Goal: Task Accomplishment & Management: Manage account settings

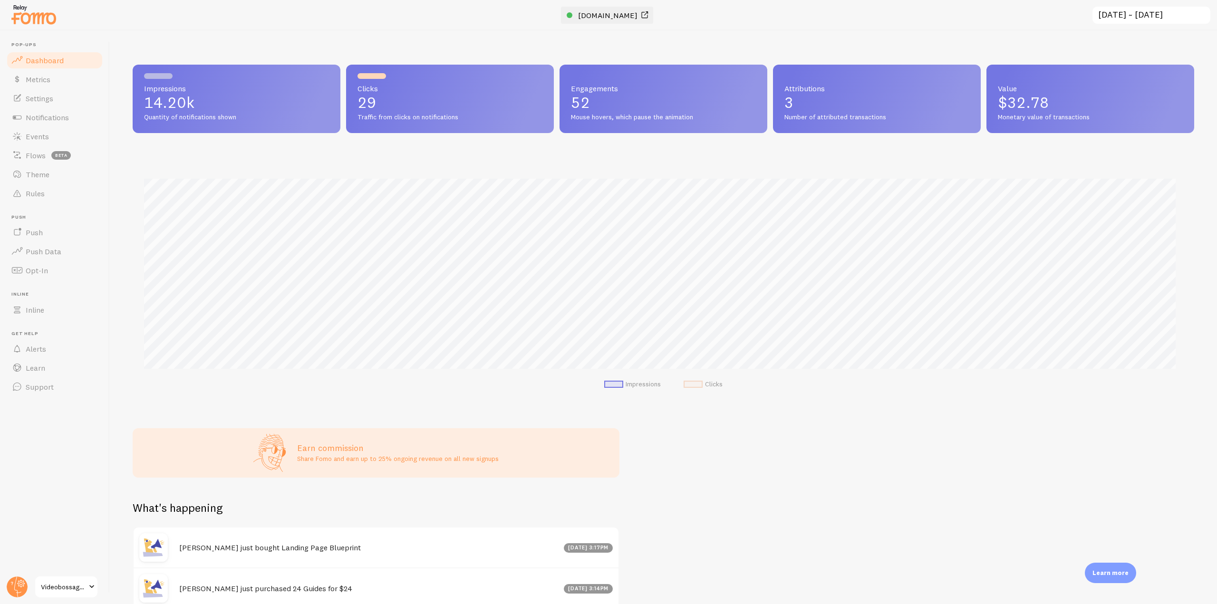
click at [578, 19] on span "[DOMAIN_NAME]" at bounding box center [607, 15] width 59 height 10
click at [57, 111] on link "Notifications" at bounding box center [55, 117] width 98 height 19
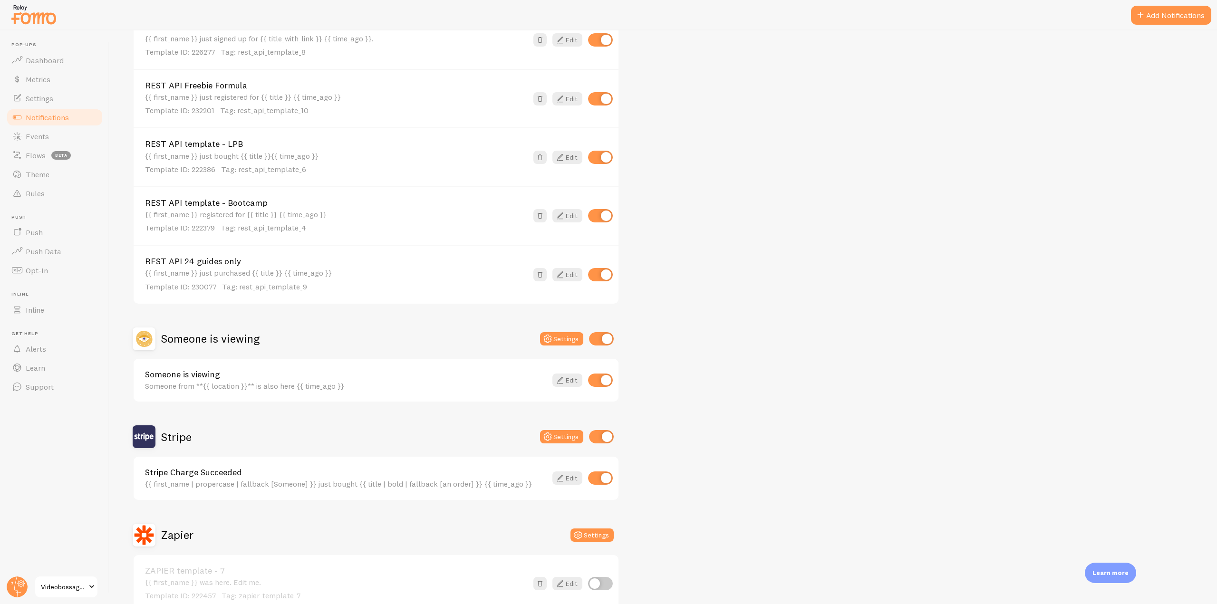
scroll to position [578, 0]
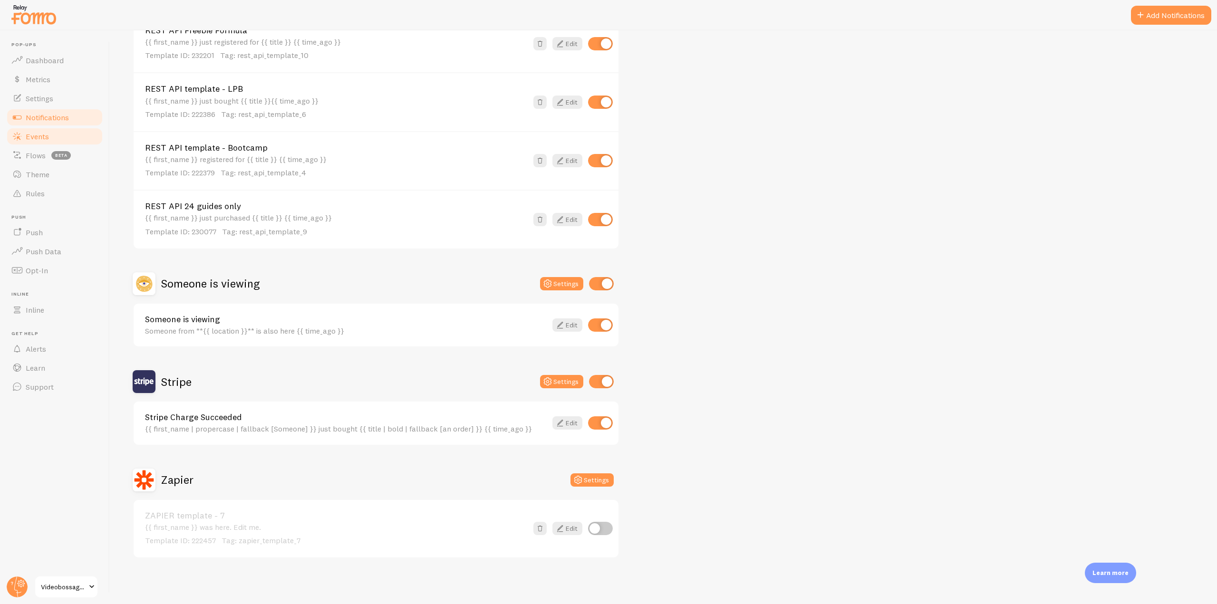
click at [58, 137] on link "Events" at bounding box center [55, 136] width 98 height 19
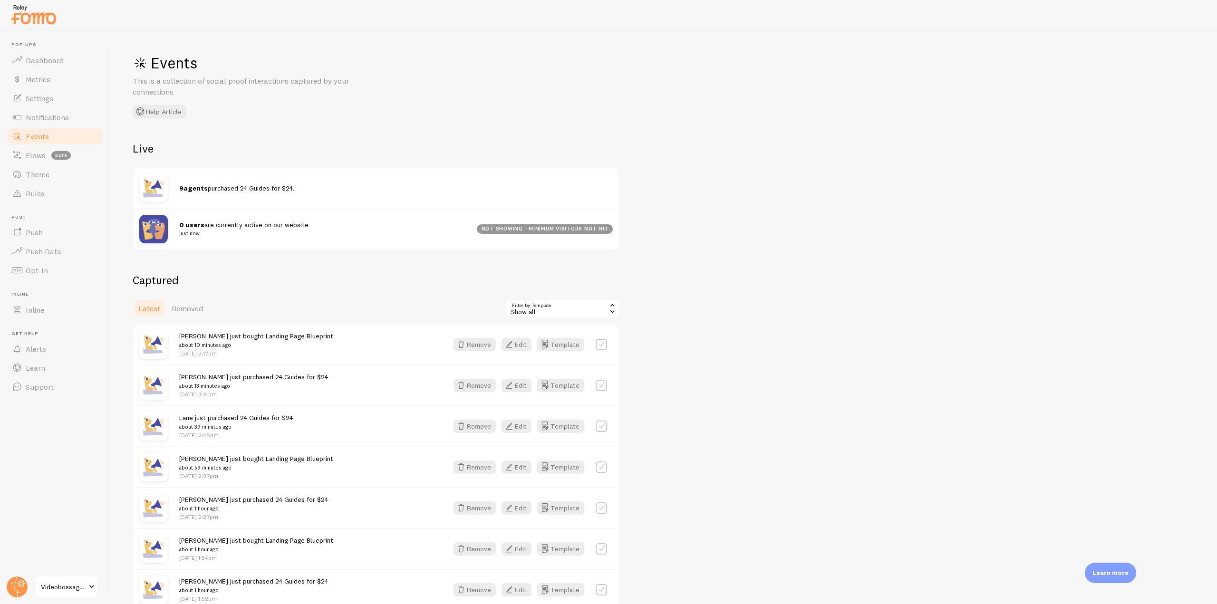
click at [543, 305] on div "Show all" at bounding box center [562, 308] width 114 height 19
click at [547, 347] on li "REST API Nail Your Niche [DATE]" at bounding box center [562, 348] width 112 height 14
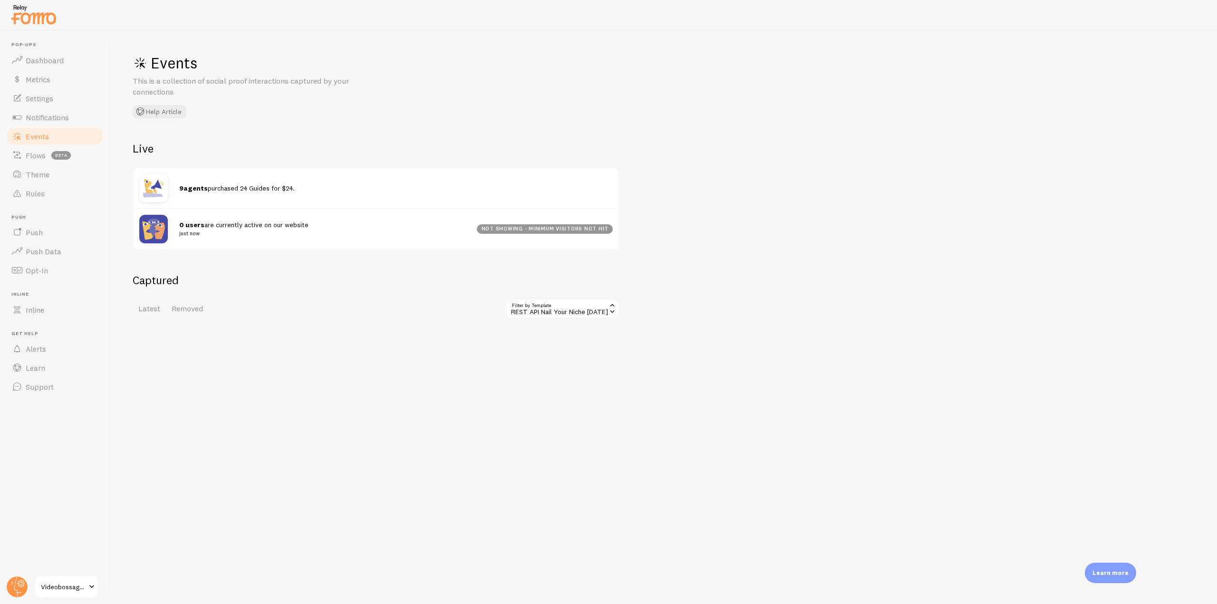
click at [550, 314] on div "REST API Nail Your Niche [DATE]" at bounding box center [562, 308] width 114 height 19
click at [547, 364] on li "REST API Nail Your Niche VIP" at bounding box center [562, 362] width 112 height 14
click at [549, 305] on div "REST API Nail Your Niche VIP" at bounding box center [562, 308] width 114 height 19
click at [538, 383] on li "REST API template - 13" at bounding box center [562, 376] width 112 height 14
click at [554, 314] on div "REST API template - 13" at bounding box center [562, 308] width 114 height 19
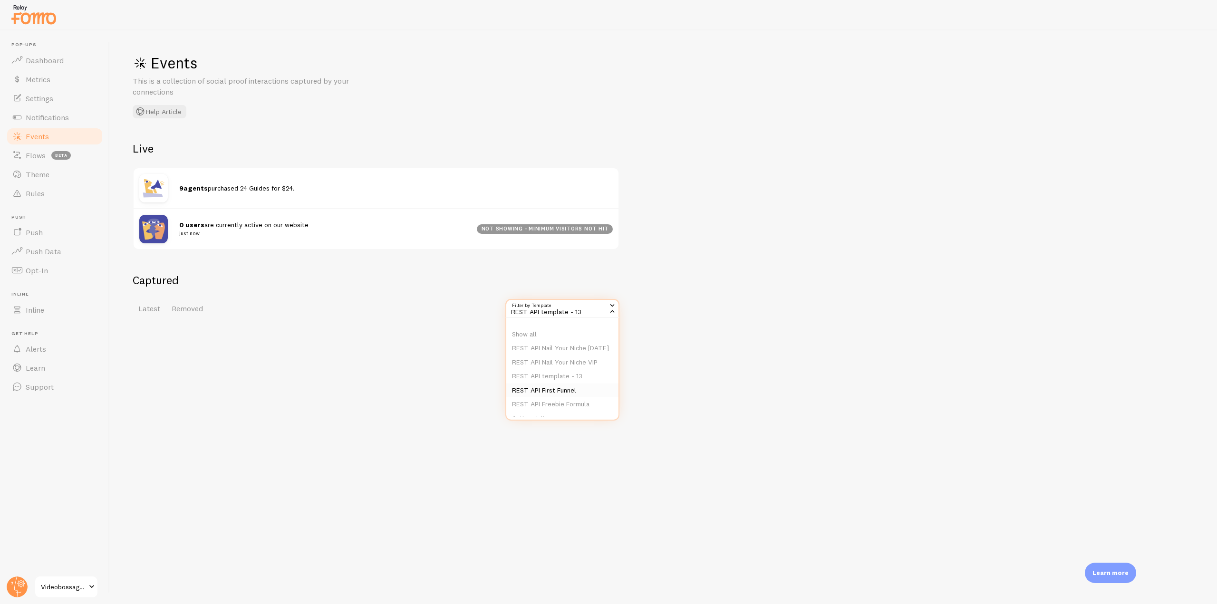
click at [546, 398] on li "REST API First Funnel" at bounding box center [562, 390] width 112 height 14
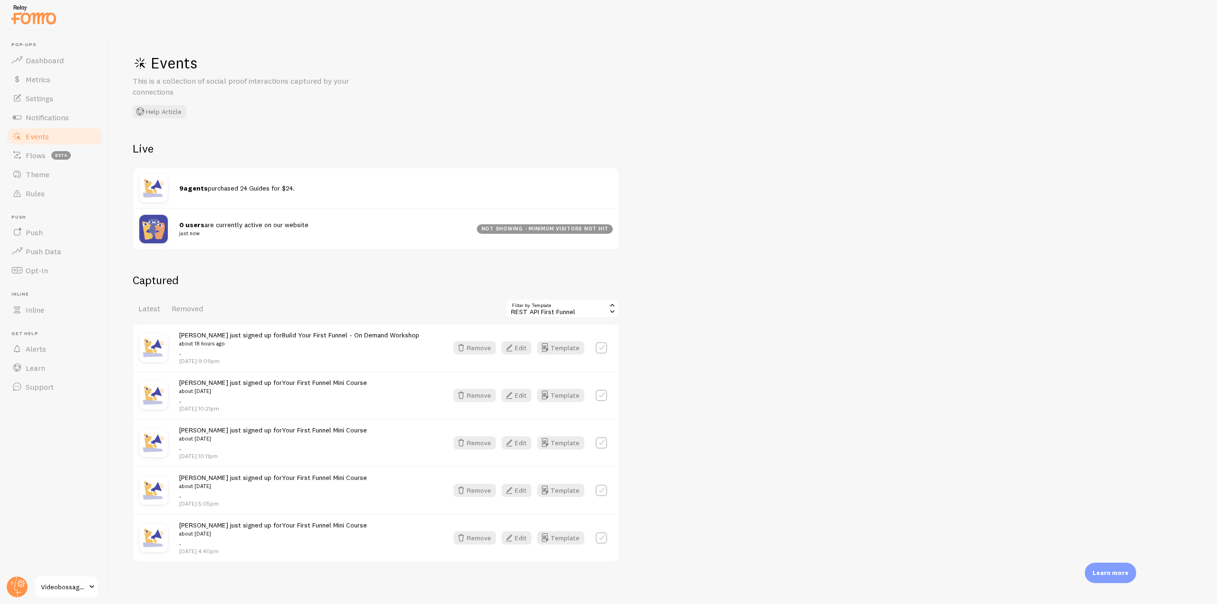
click at [557, 307] on div "REST API First Funnel" at bounding box center [562, 308] width 114 height 19
click at [562, 409] on li "REST API Freebie Formula" at bounding box center [562, 404] width 112 height 14
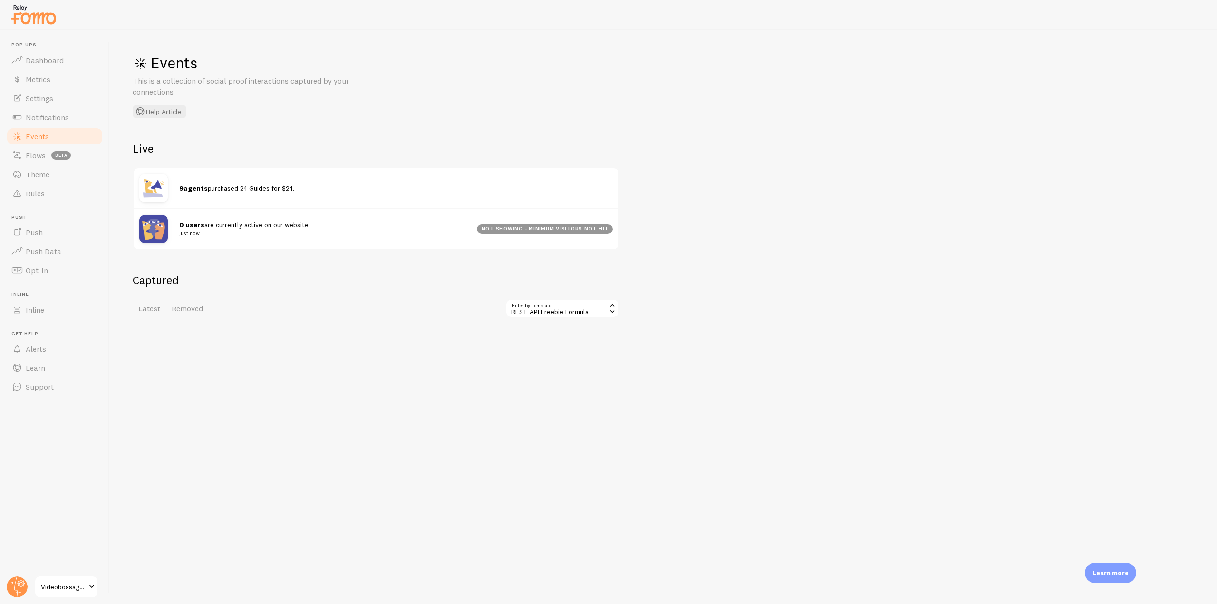
click at [591, 299] on div "REST API Freebie Formula" at bounding box center [562, 308] width 114 height 19
click at [565, 408] on li "REST API Freebie Formula" at bounding box center [562, 404] width 112 height 14
click at [585, 305] on div "REST API Freebie Formula" at bounding box center [562, 308] width 114 height 19
click at [567, 406] on li "Stripe Charge Succeeded" at bounding box center [562, 399] width 112 height 14
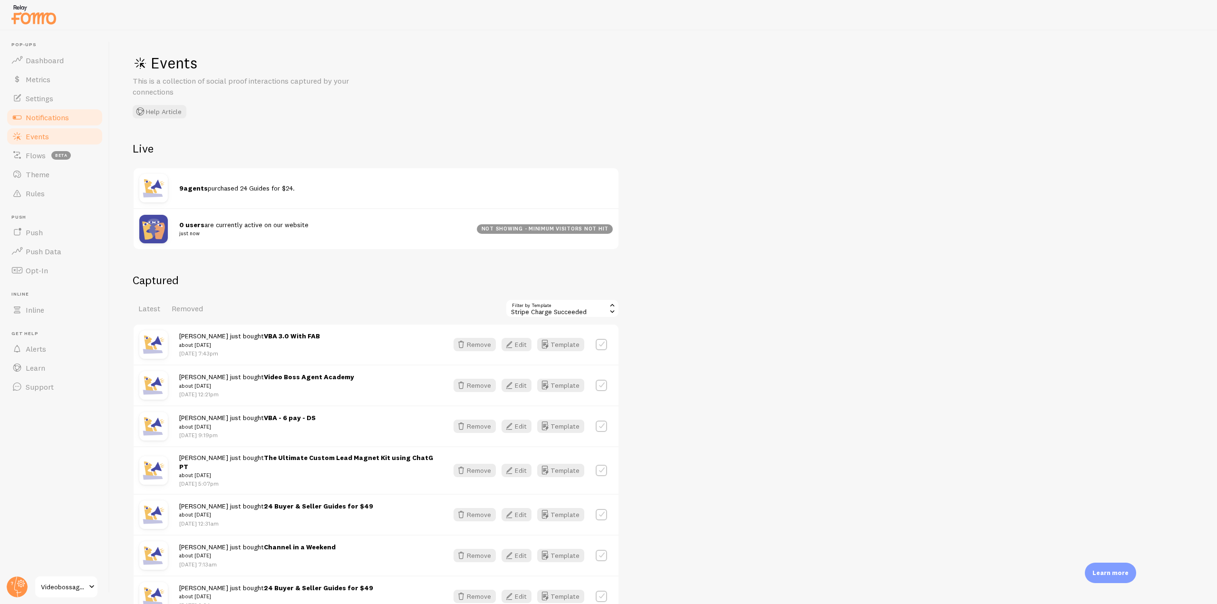
click at [55, 118] on span "Notifications" at bounding box center [47, 118] width 43 height 10
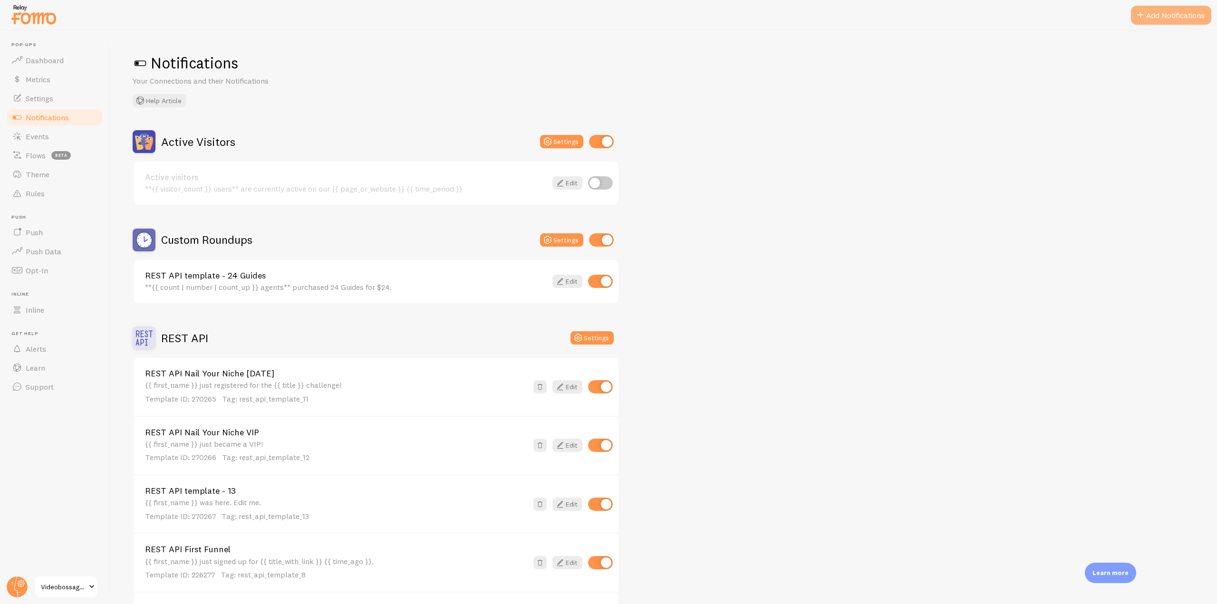
click at [1182, 14] on button "Add Notifications" at bounding box center [1170, 15] width 80 height 19
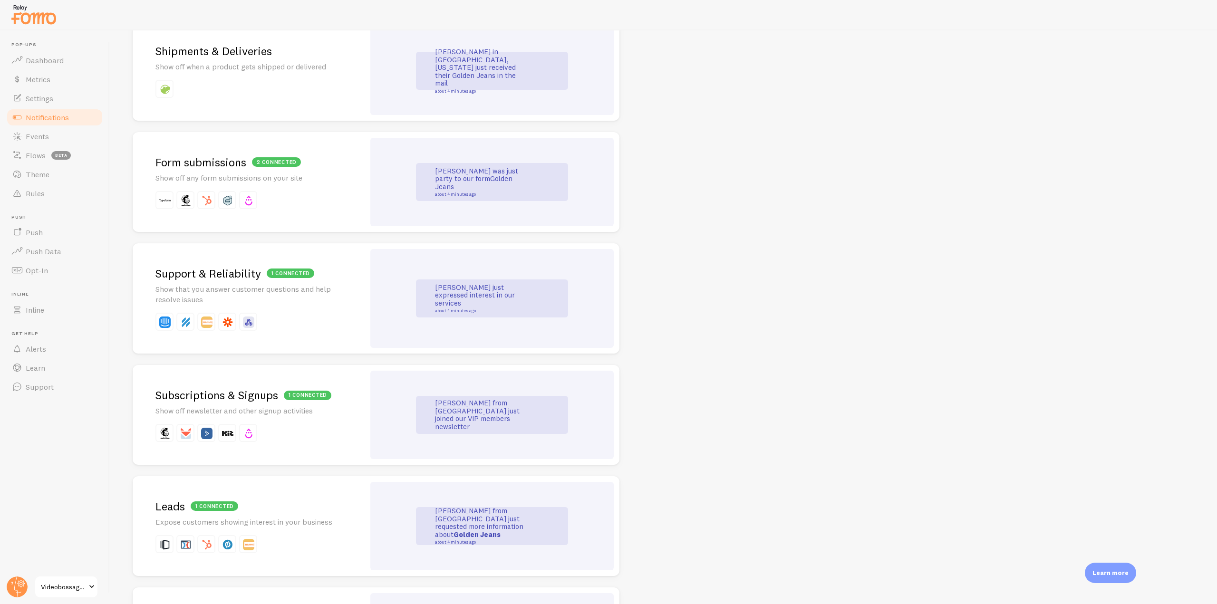
scroll to position [903, 0]
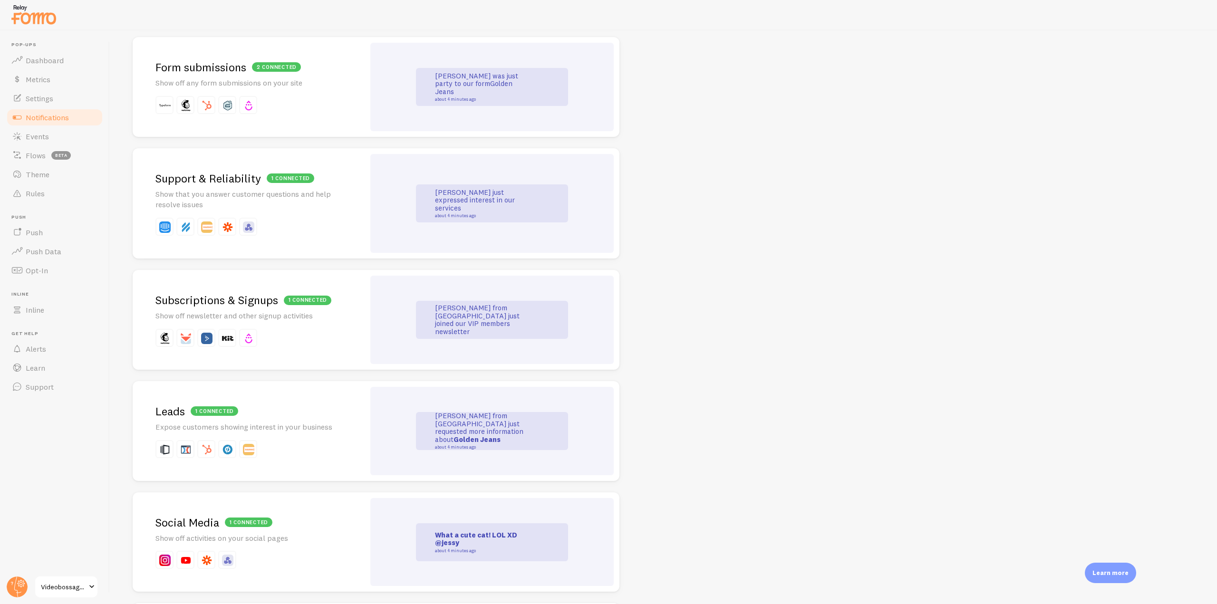
click at [379, 336] on div "[PERSON_NAME] from [GEOGRAPHIC_DATA] just joined our VIP members newsletter" at bounding box center [491, 320] width 243 height 88
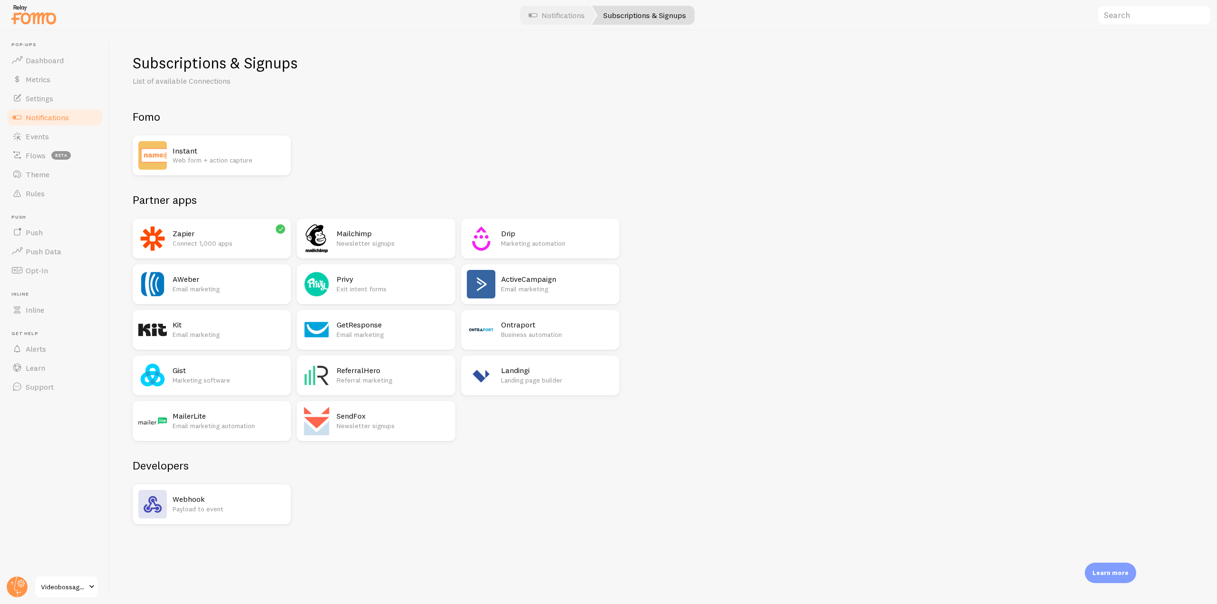
click at [517, 283] on h2 "ActiveCampaign" at bounding box center [557, 279] width 113 height 10
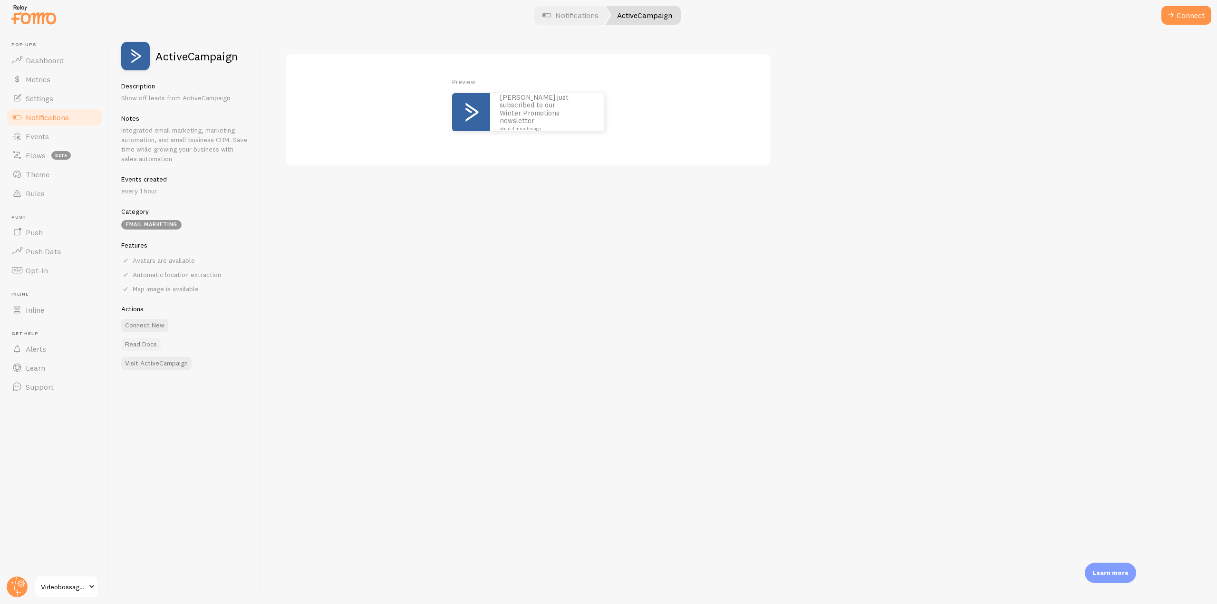
click at [135, 346] on link "Read Docs" at bounding box center [140, 344] width 39 height 13
click at [54, 122] on link "Notifications" at bounding box center [55, 117] width 98 height 19
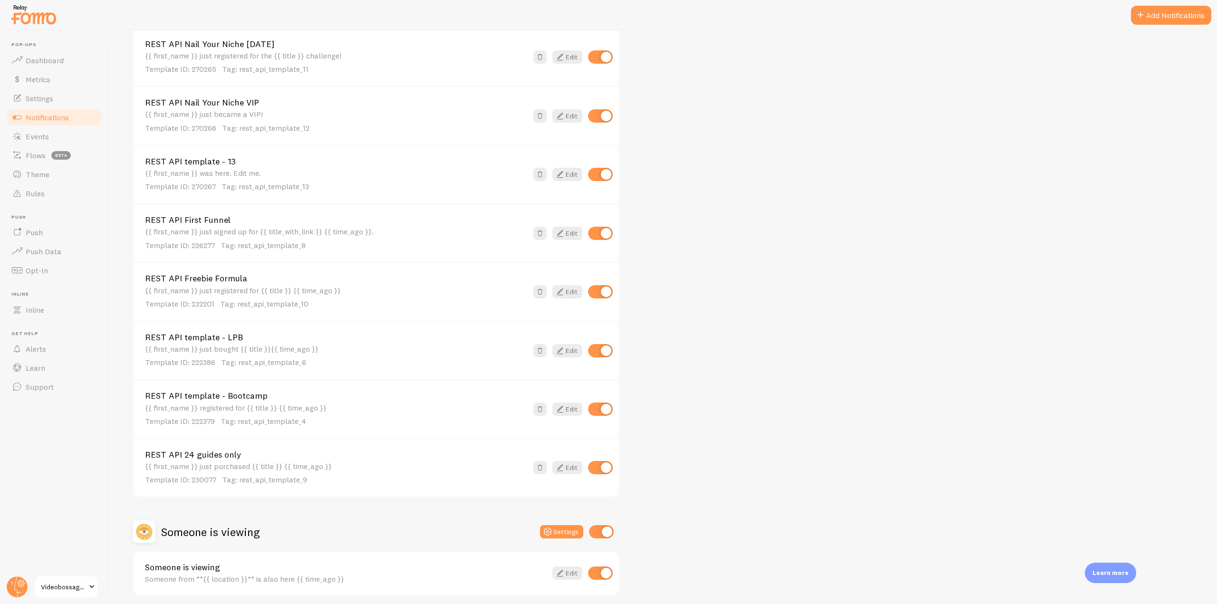
scroll to position [665, 0]
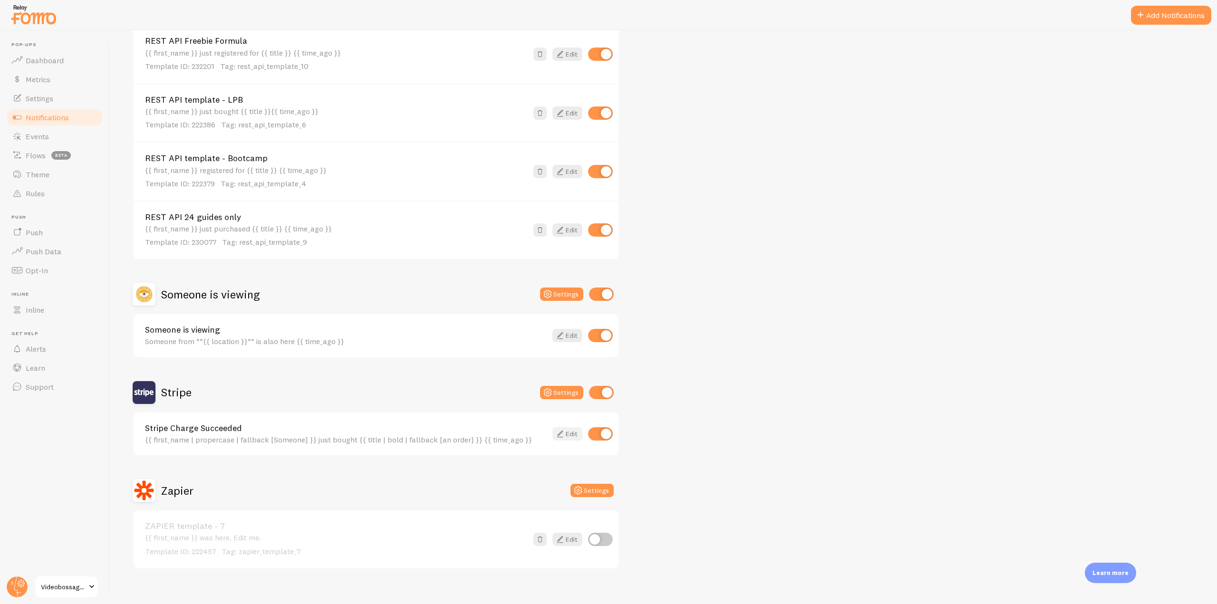
click at [570, 432] on link "Edit" at bounding box center [567, 433] width 30 height 13
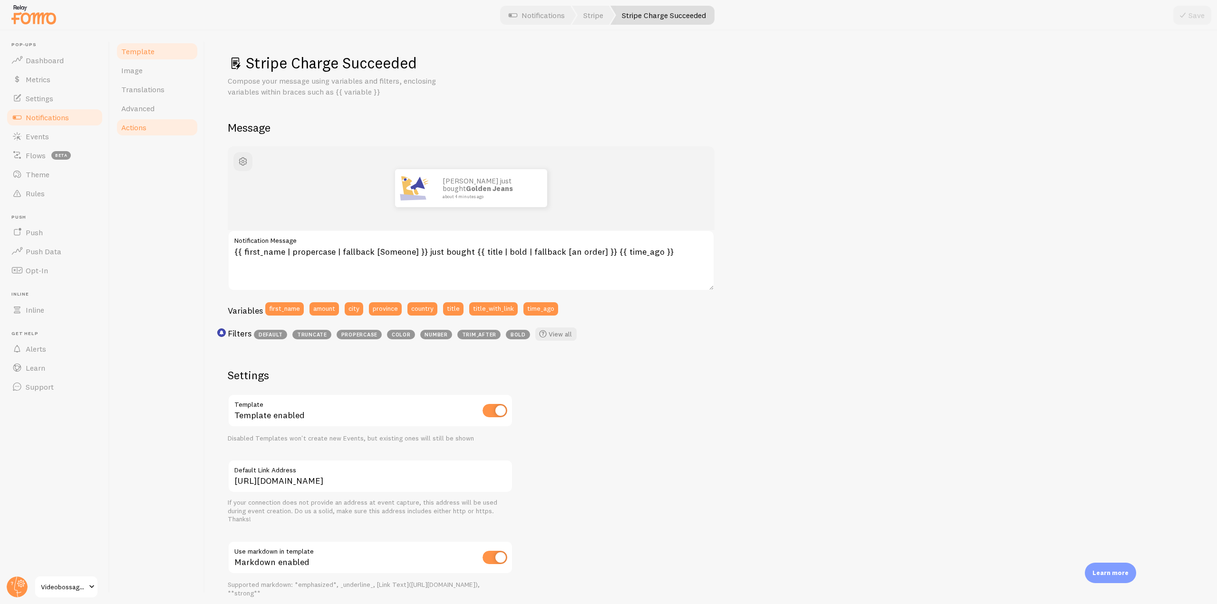
click at [133, 136] on link "Actions" at bounding box center [156, 127] width 83 height 19
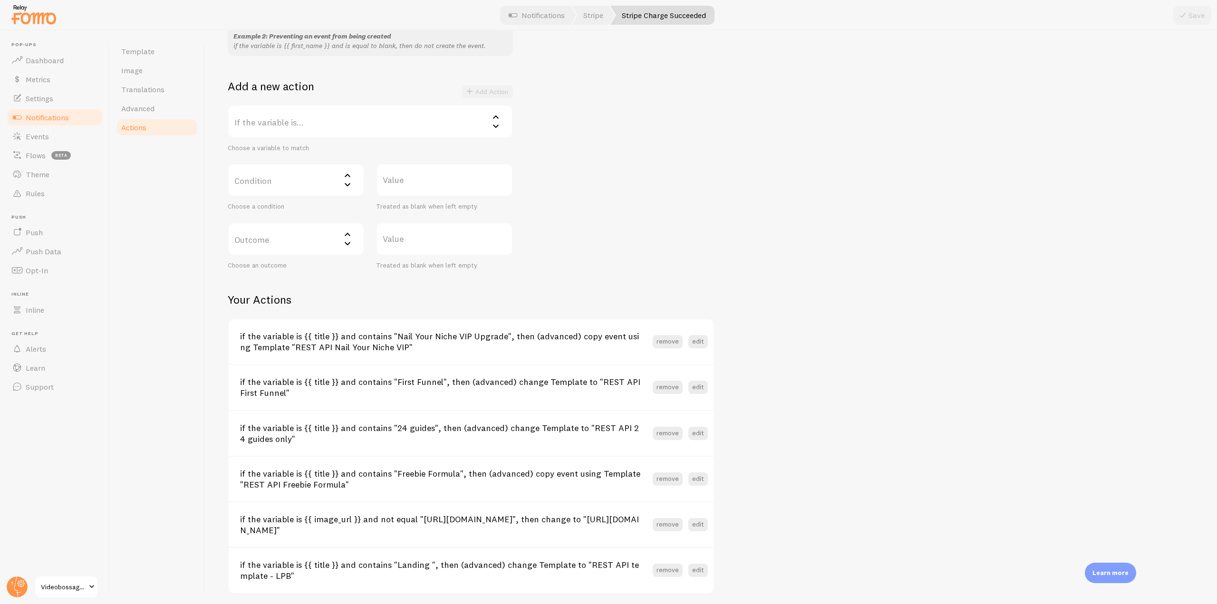
scroll to position [178, 0]
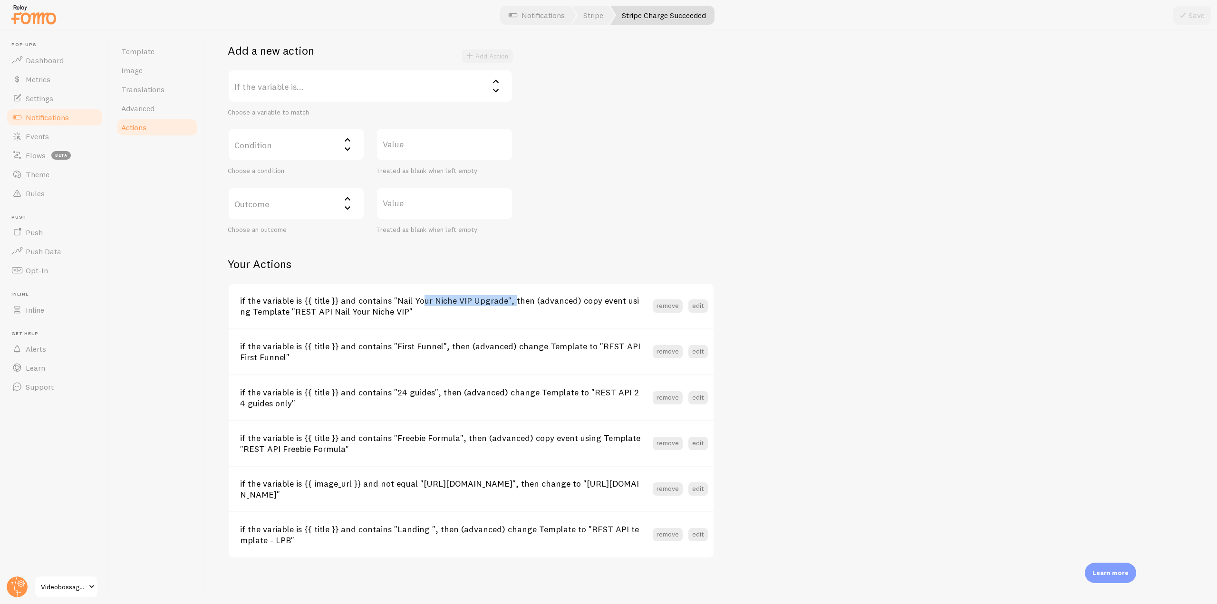
drag, startPoint x: 395, startPoint y: 302, endPoint x: 500, endPoint y: 302, distance: 105.0
click at [500, 302] on h3 "if the variable is {{ title }} and contains "Nail Your Niche VIP Upgrade", then…" at bounding box center [446, 306] width 412 height 22
click at [56, 136] on link "Events" at bounding box center [55, 136] width 98 height 19
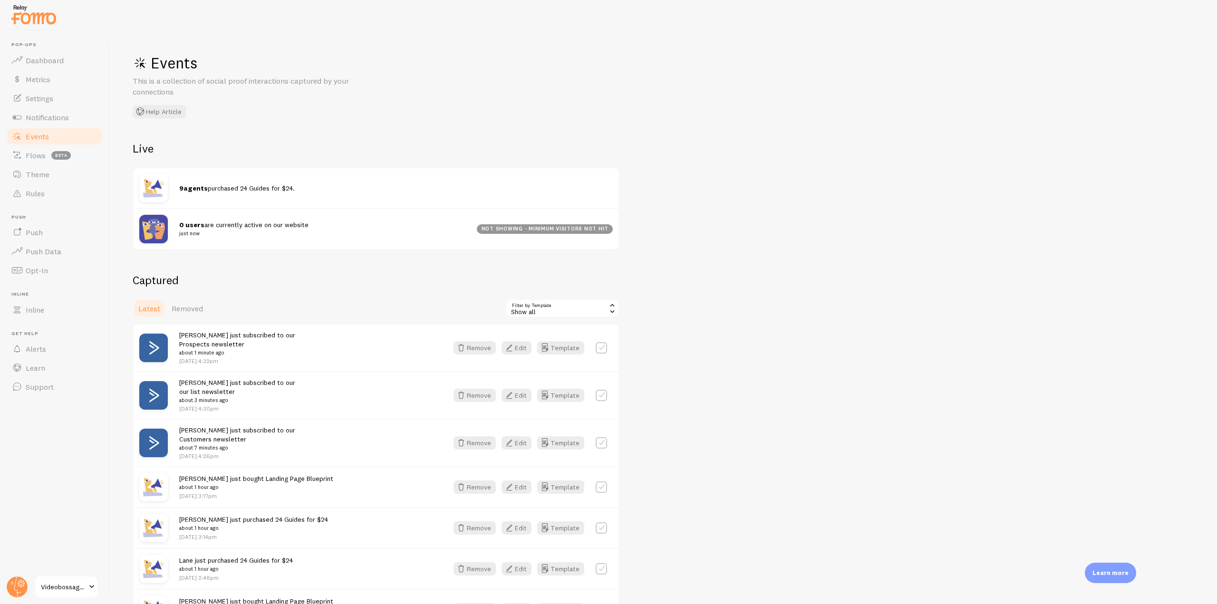
click at [600, 313] on div "Show all" at bounding box center [562, 308] width 114 height 19
click at [561, 383] on li "REST API Nail Your Niche VIP" at bounding box center [562, 376] width 112 height 14
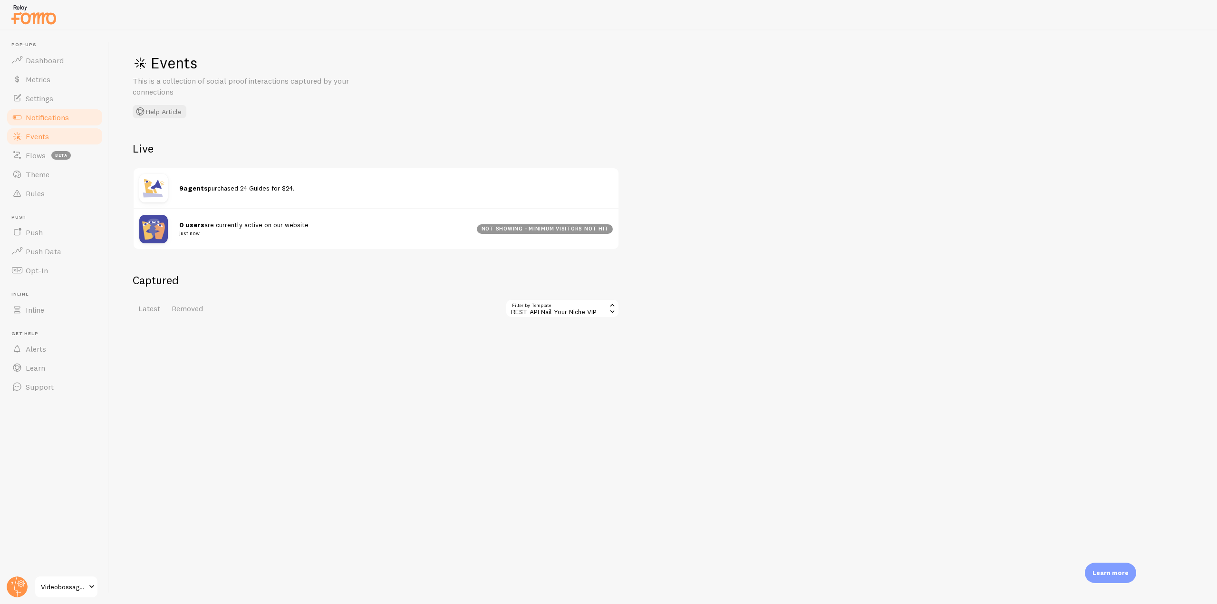
click at [53, 120] on span "Notifications" at bounding box center [47, 118] width 43 height 10
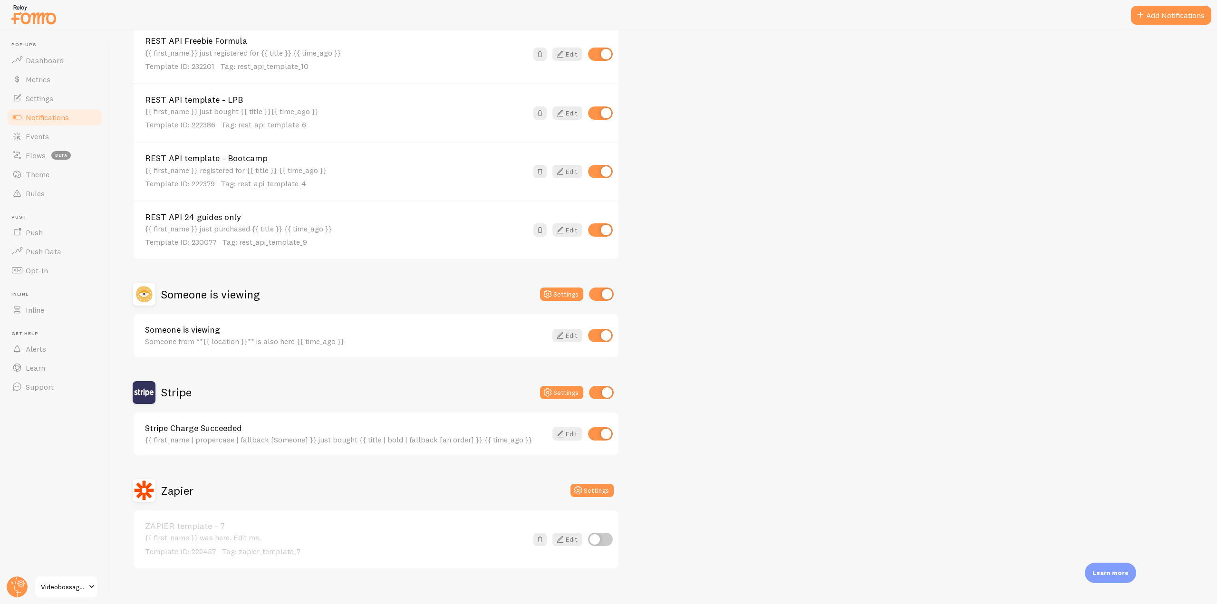
scroll to position [676, 0]
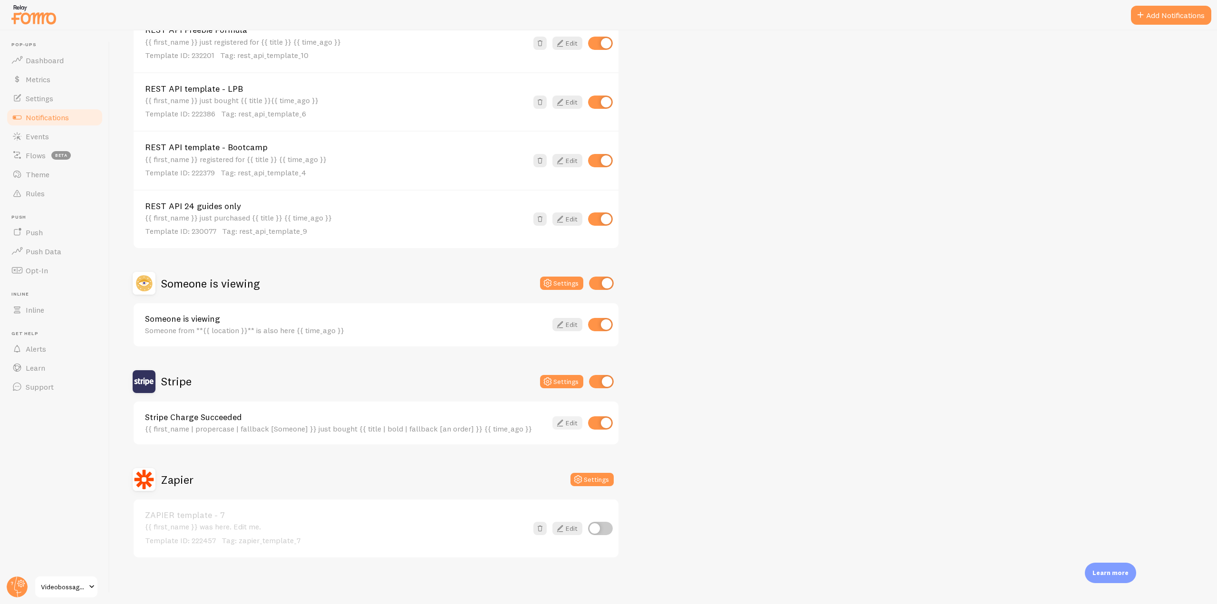
click at [561, 421] on icon at bounding box center [559, 422] width 11 height 11
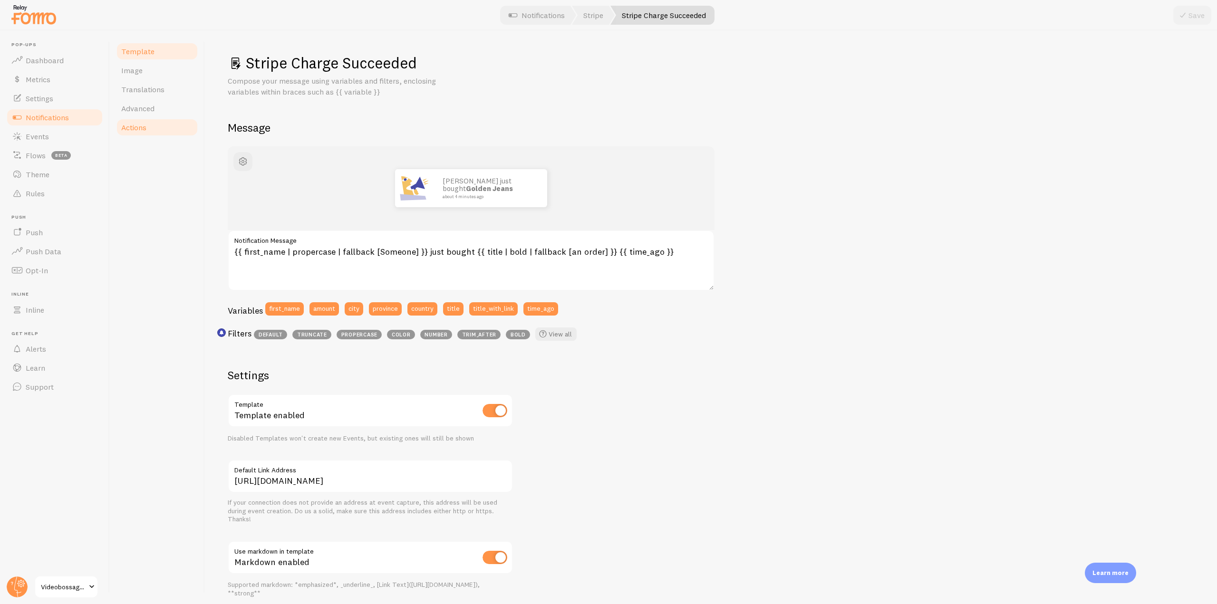
click at [134, 126] on span "Actions" at bounding box center [133, 128] width 25 height 10
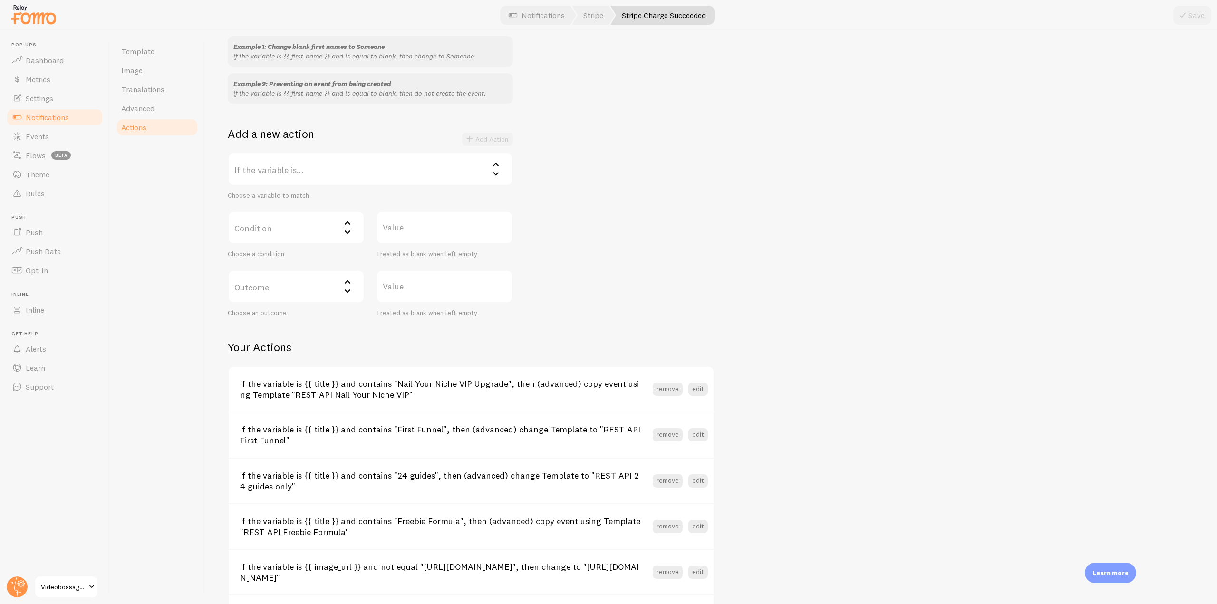
scroll to position [143, 0]
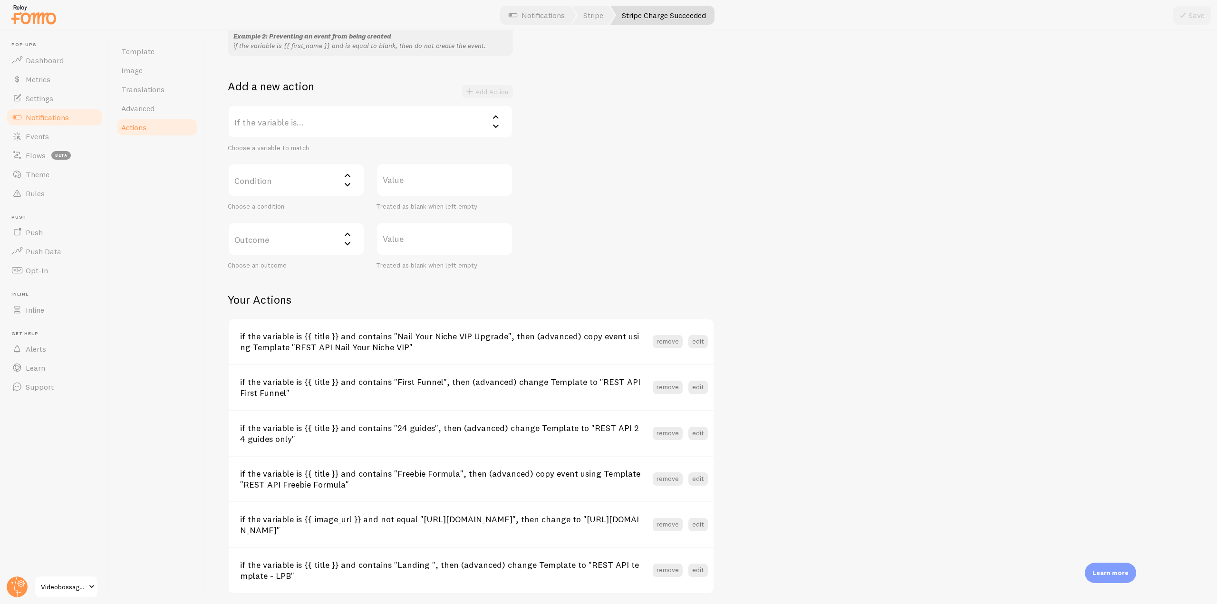
drag, startPoint x: 419, startPoint y: 349, endPoint x: 232, endPoint y: 339, distance: 187.5
click at [232, 339] on section "if the variable is {{ title }} and contains "Nail Your Niche VIP Upgrade", then…" at bounding box center [471, 341] width 485 height 45
click at [387, 352] on h3 "if the variable is {{ title }} and contains "Nail Your Niche VIP Upgrade", then…" at bounding box center [446, 342] width 412 height 22
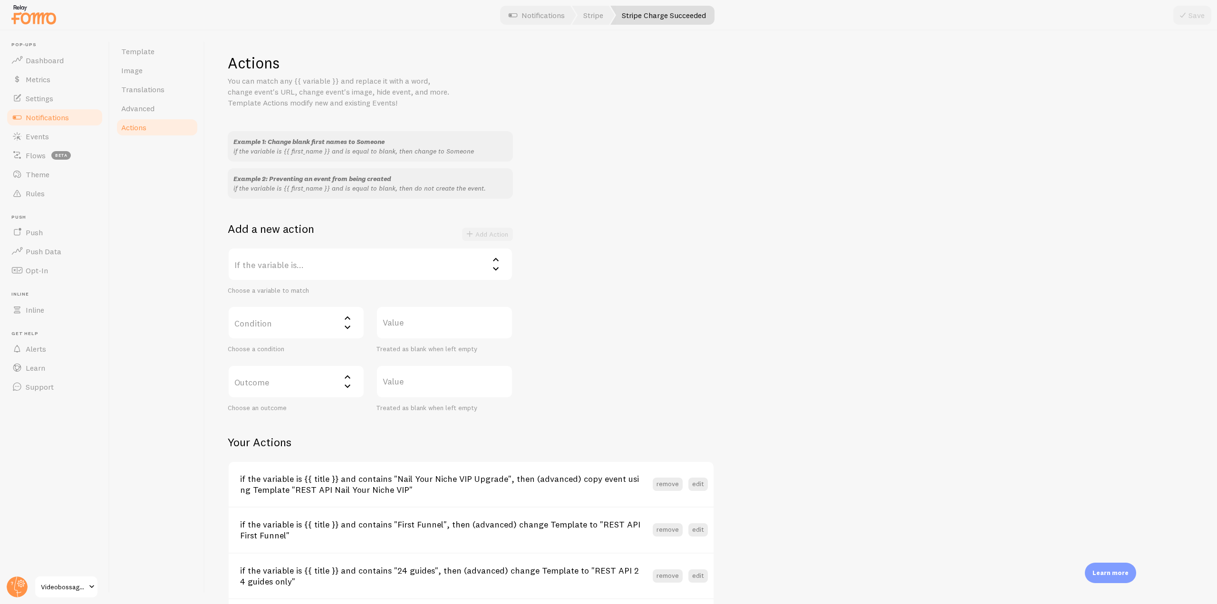
scroll to position [178, 0]
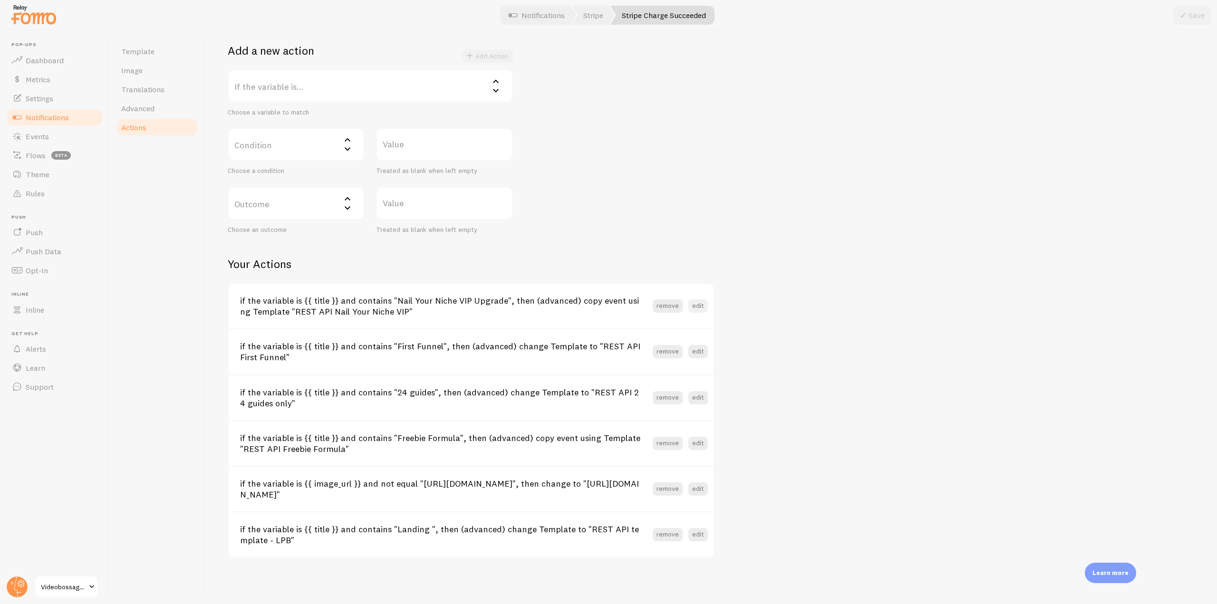
click at [696, 307] on button "edit" at bounding box center [697, 305] width 19 height 13
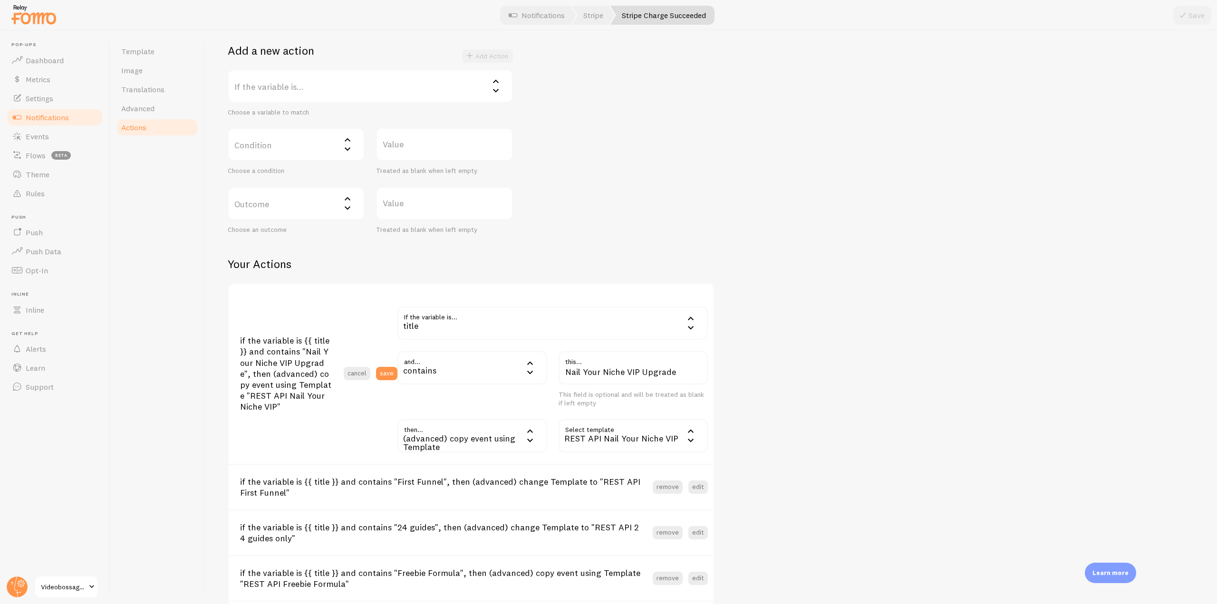
click at [504, 435] on div "(advanced) copy event using Template" at bounding box center [472, 435] width 150 height 33
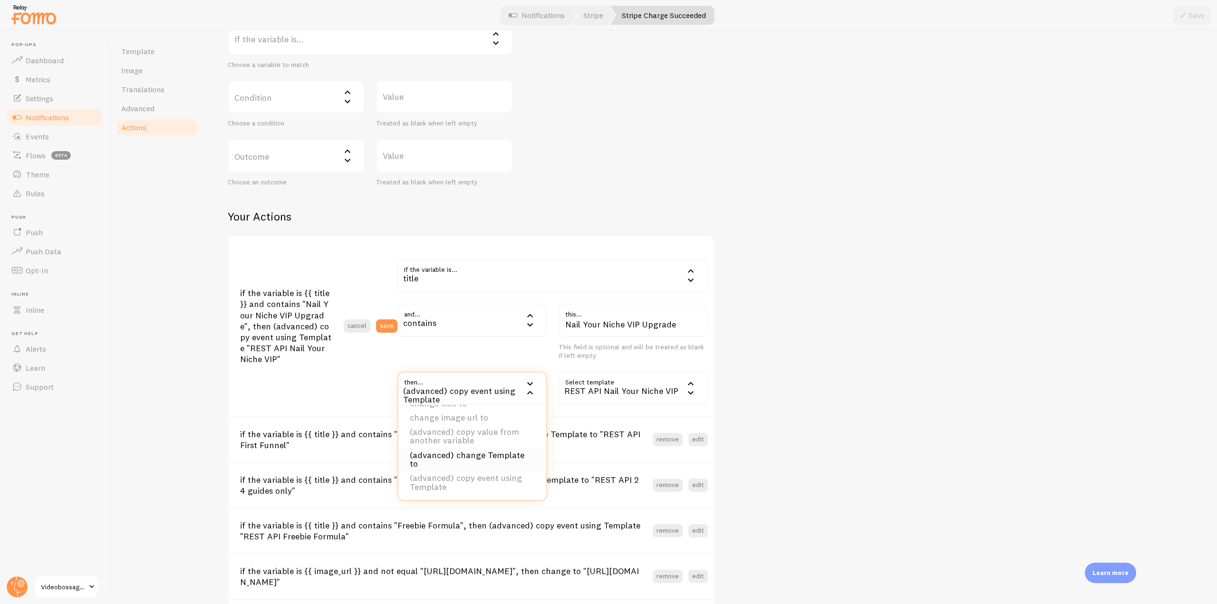
scroll to position [273, 0]
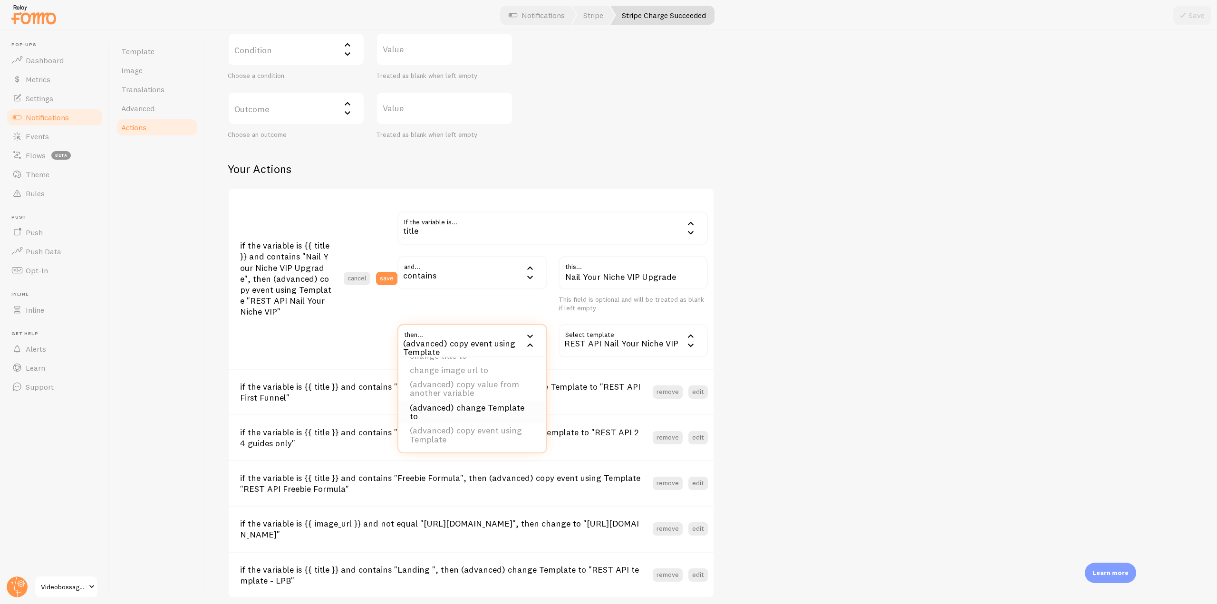
click at [436, 409] on li "(advanced) change Template to" at bounding box center [472, 412] width 148 height 23
click at [387, 280] on button "save" at bounding box center [386, 278] width 21 height 13
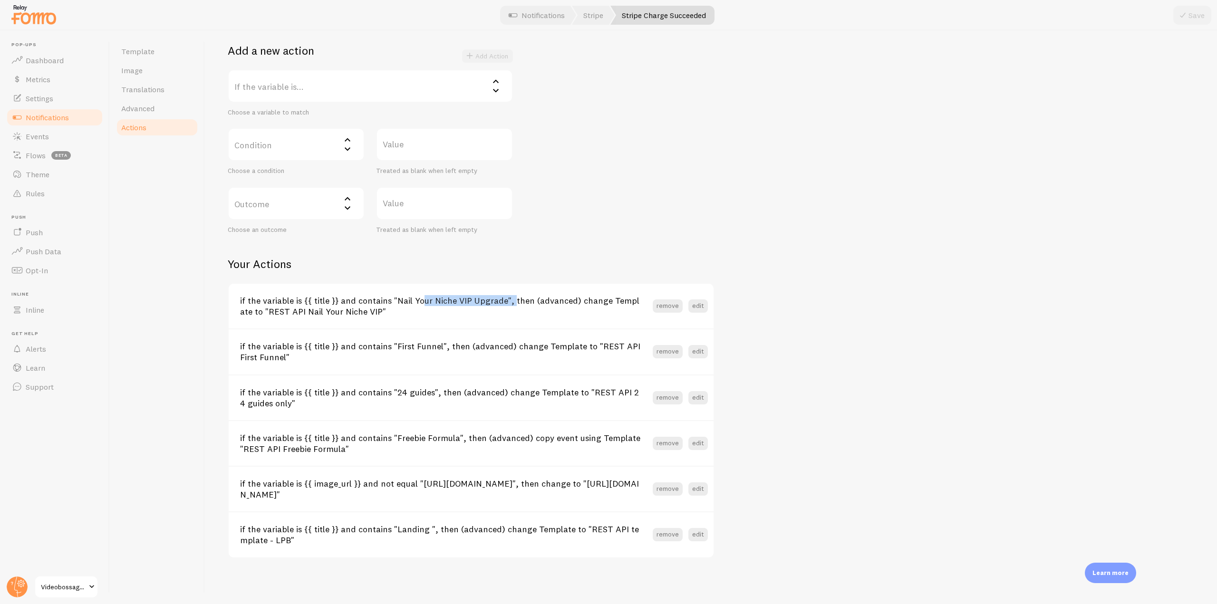
drag, startPoint x: 394, startPoint y: 304, endPoint x: 498, endPoint y: 304, distance: 104.1
click at [498, 304] on h3 "if the variable is {{ title }} and contains "Nail Your Niche VIP Upgrade", then…" at bounding box center [446, 306] width 412 height 22
click at [59, 135] on link "Events" at bounding box center [55, 136] width 98 height 19
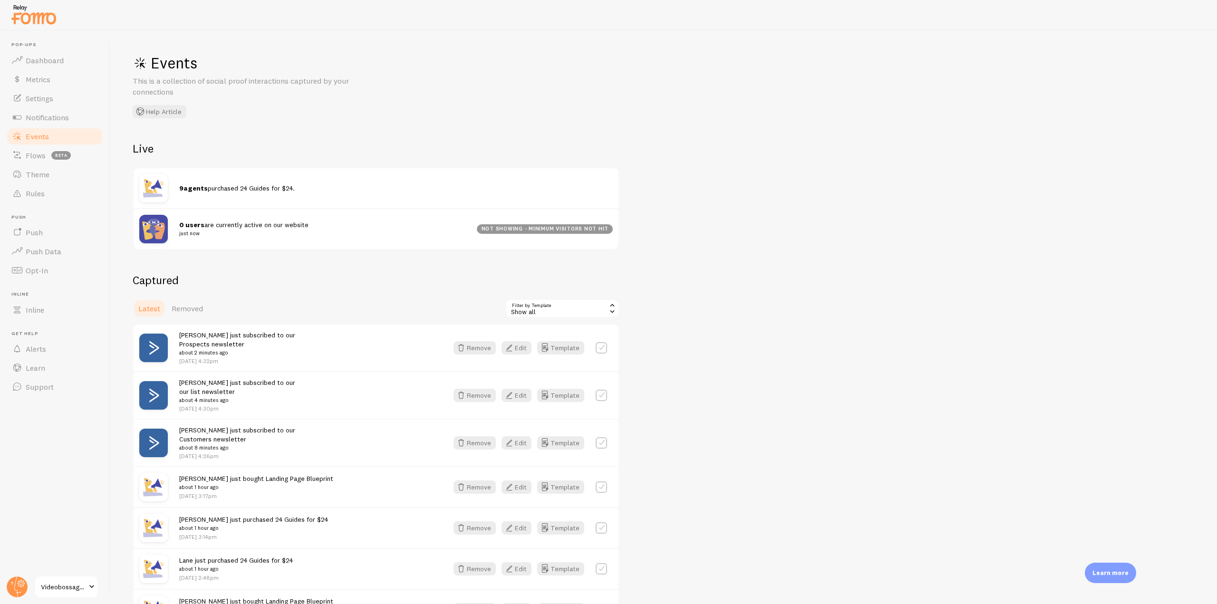
click at [576, 314] on div "Show all" at bounding box center [562, 308] width 114 height 19
click at [553, 349] on li "REST API Nail Your Niche [DATE]" at bounding box center [562, 348] width 112 height 14
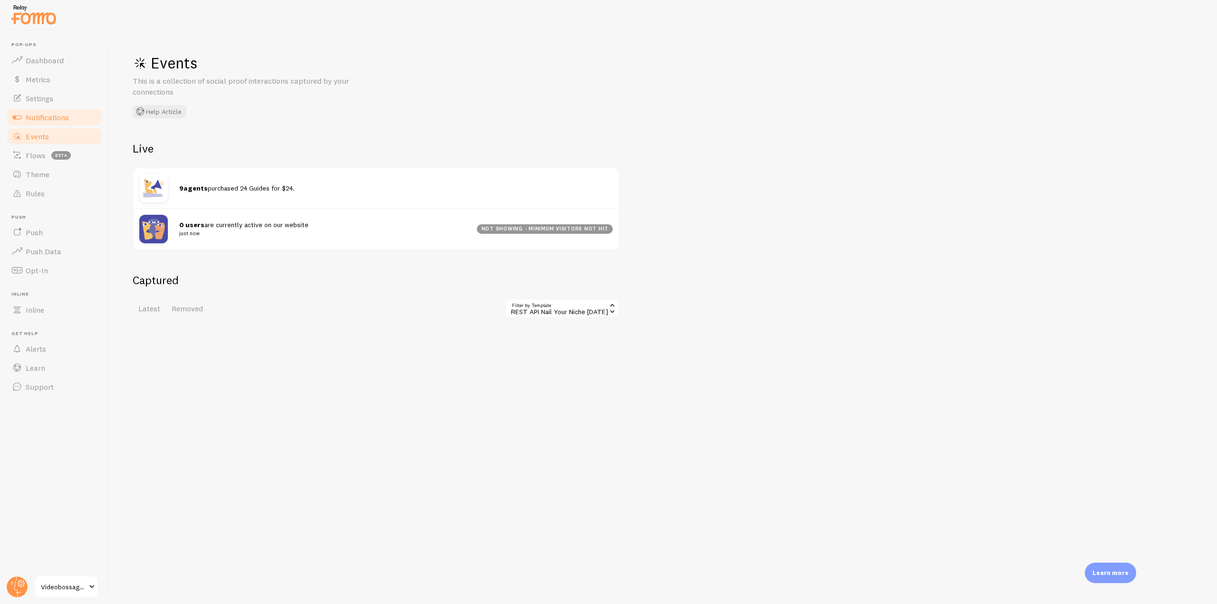
click at [69, 115] on link "Notifications" at bounding box center [55, 117] width 98 height 19
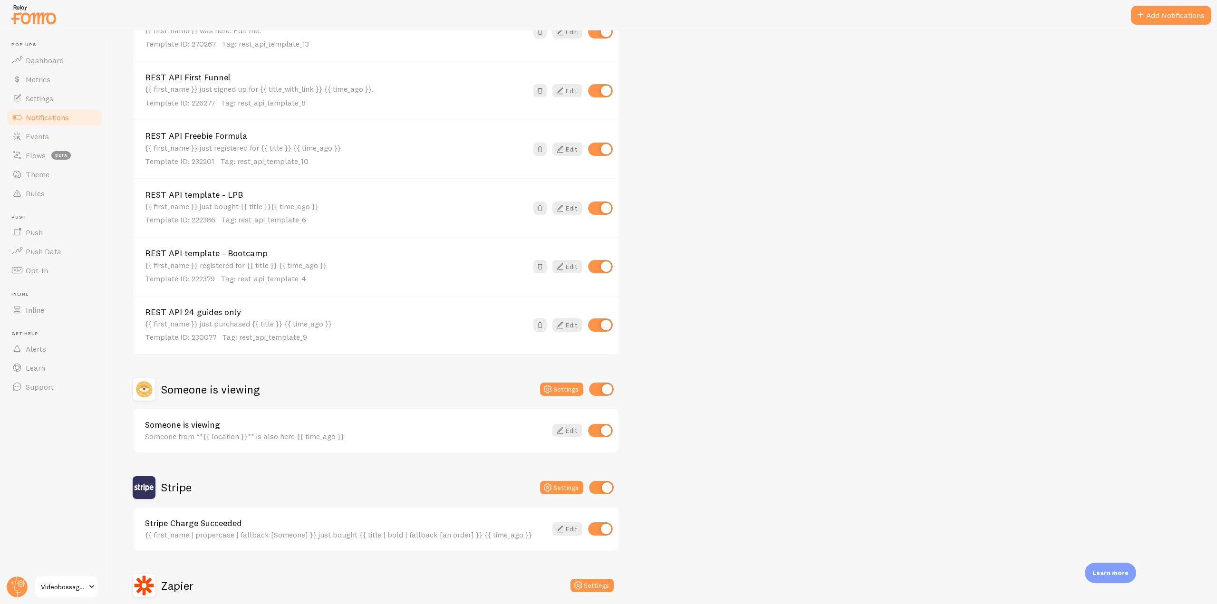
scroll to position [618, 0]
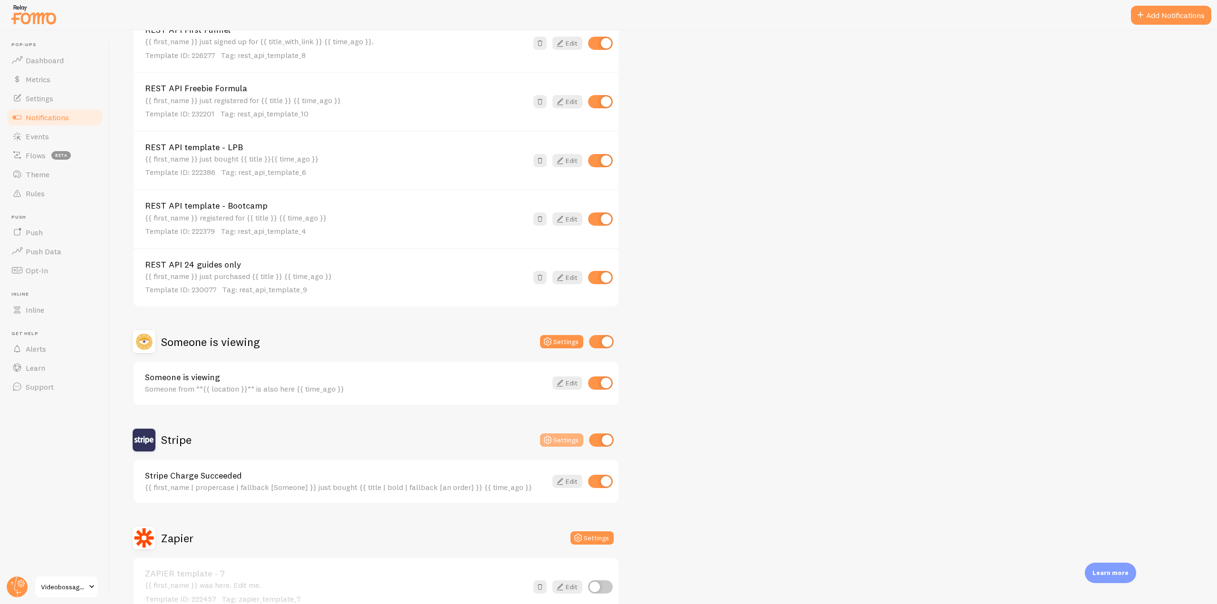
click at [565, 440] on button "Settings" at bounding box center [561, 439] width 43 height 13
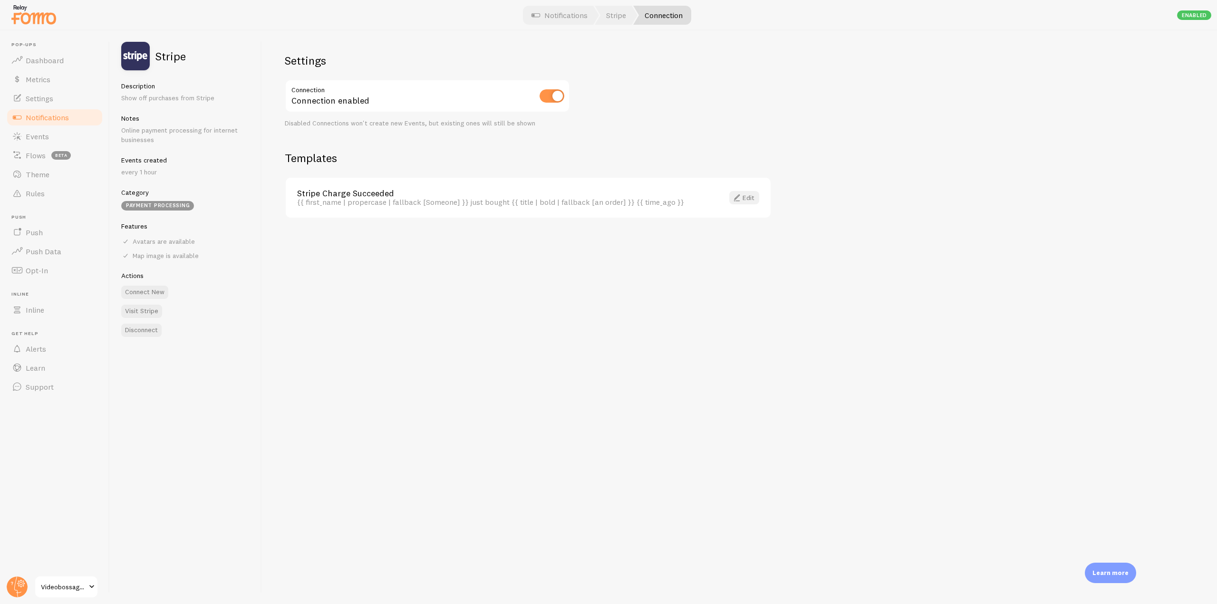
click at [743, 197] on link "Edit" at bounding box center [744, 197] width 30 height 13
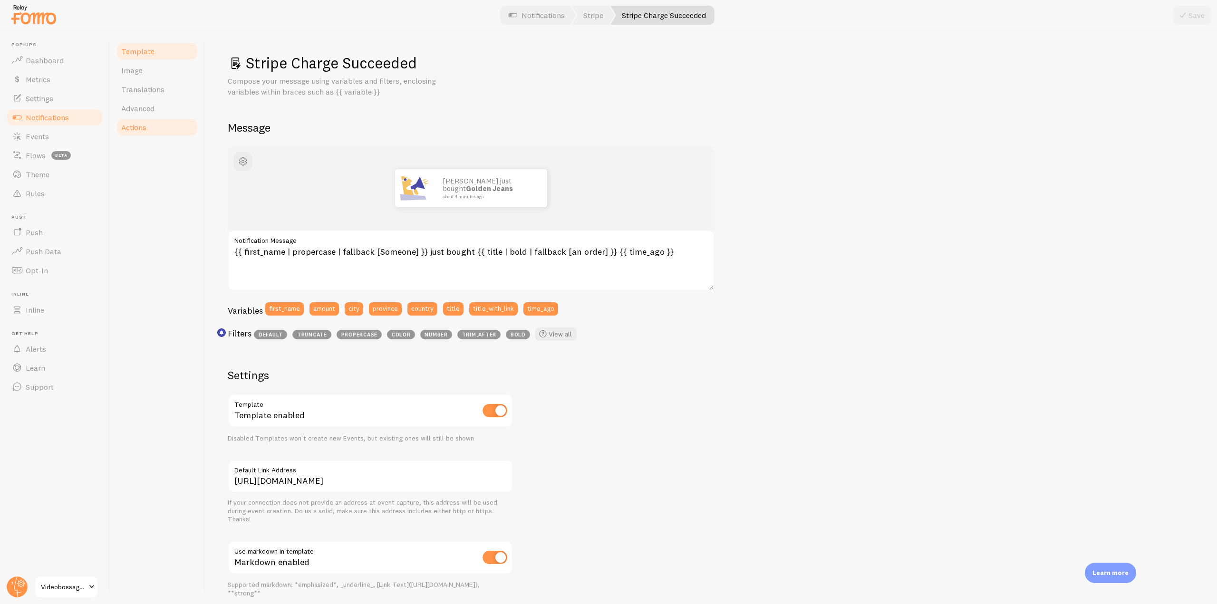
click at [154, 129] on link "Actions" at bounding box center [156, 127] width 83 height 19
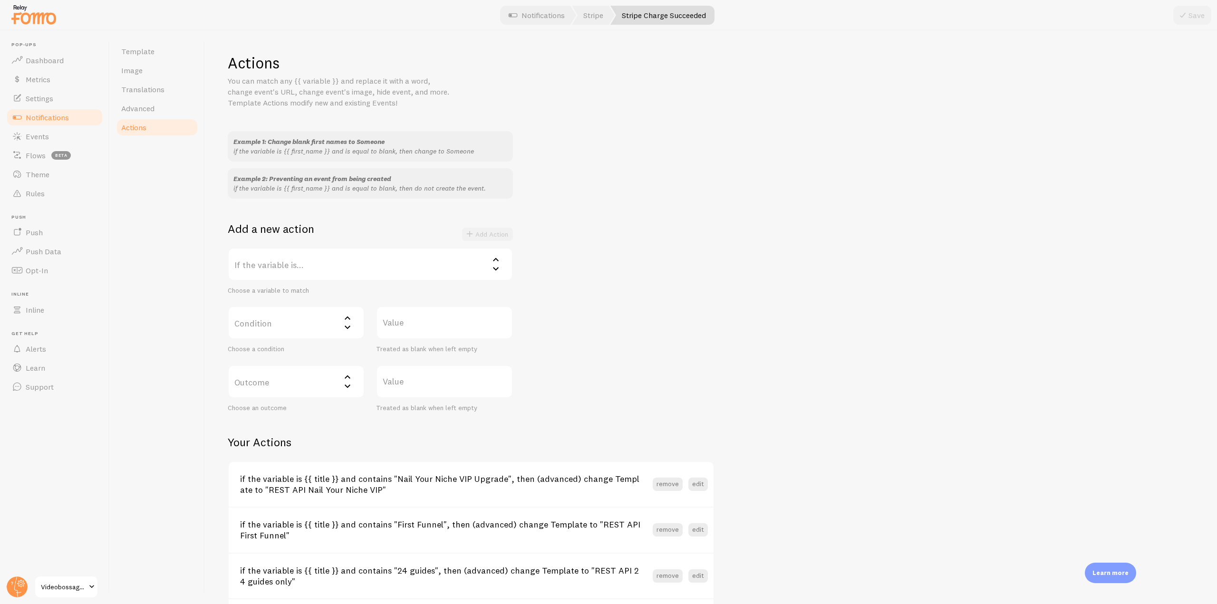
scroll to position [178, 0]
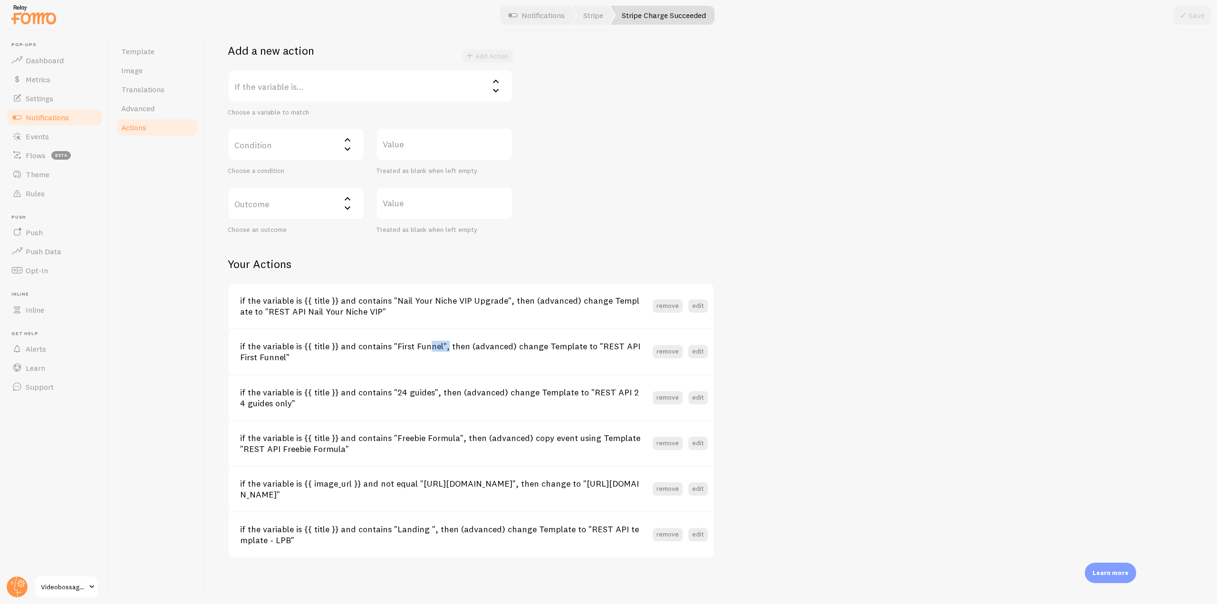
drag, startPoint x: 402, startPoint y: 346, endPoint x: 416, endPoint y: 346, distance: 14.3
click at [416, 346] on h3 "if the variable is {{ title }} and contains "First Funnel", then (advanced) cha…" at bounding box center [446, 352] width 412 height 22
drag, startPoint x: 384, startPoint y: 396, endPoint x: 449, endPoint y: 397, distance: 64.2
click at [449, 397] on h3 "if the variable is {{ title }} and contains "24 guides", then (advanced) change…" at bounding box center [446, 398] width 412 height 22
drag, startPoint x: 395, startPoint y: 440, endPoint x: 429, endPoint y: 436, distance: 33.9
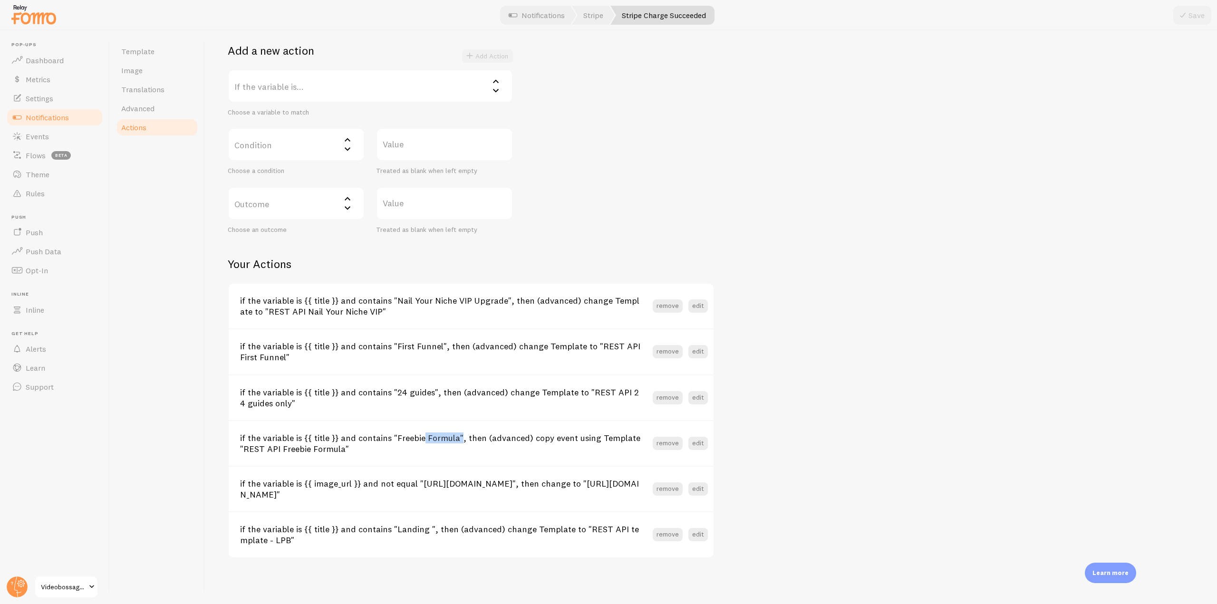
click at [429, 436] on h3 "if the variable is {{ title }} and contains "Freebie Formula", then (advanced) …" at bounding box center [446, 443] width 412 height 22
click at [65, 145] on link "Events" at bounding box center [55, 136] width 98 height 19
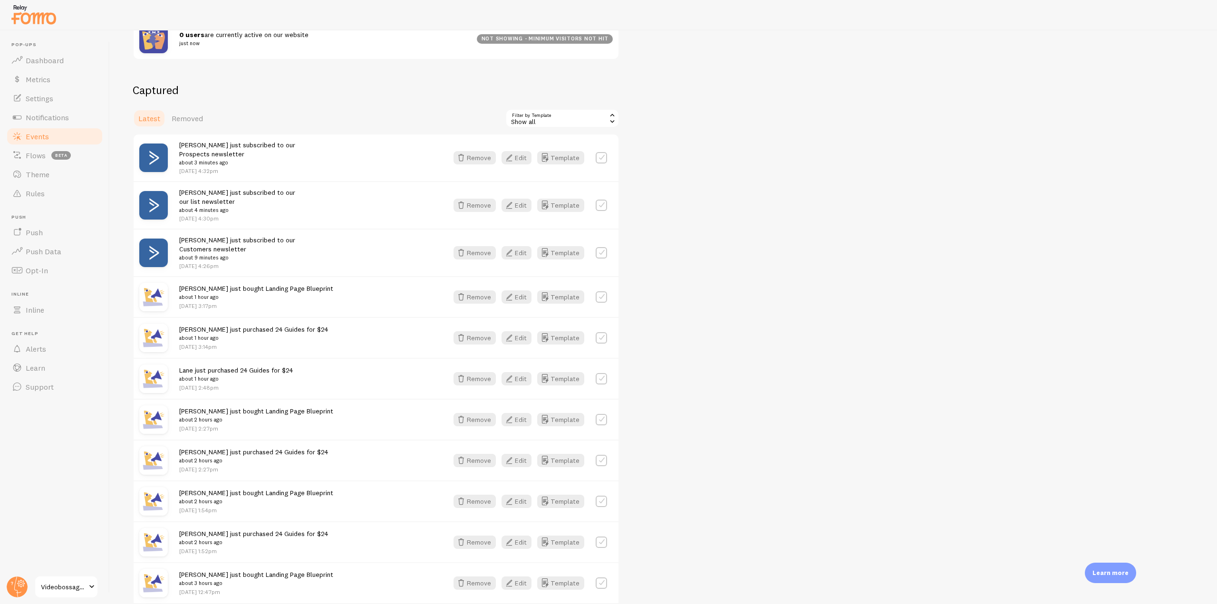
scroll to position [238, 0]
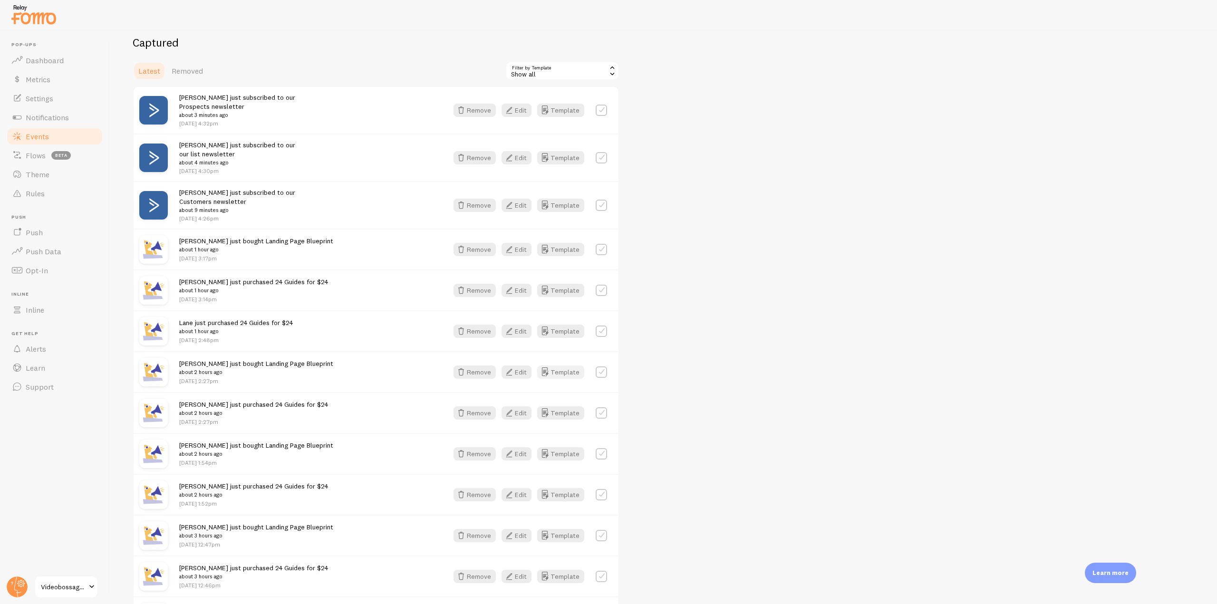
click at [553, 372] on button "Template" at bounding box center [560, 371] width 47 height 13
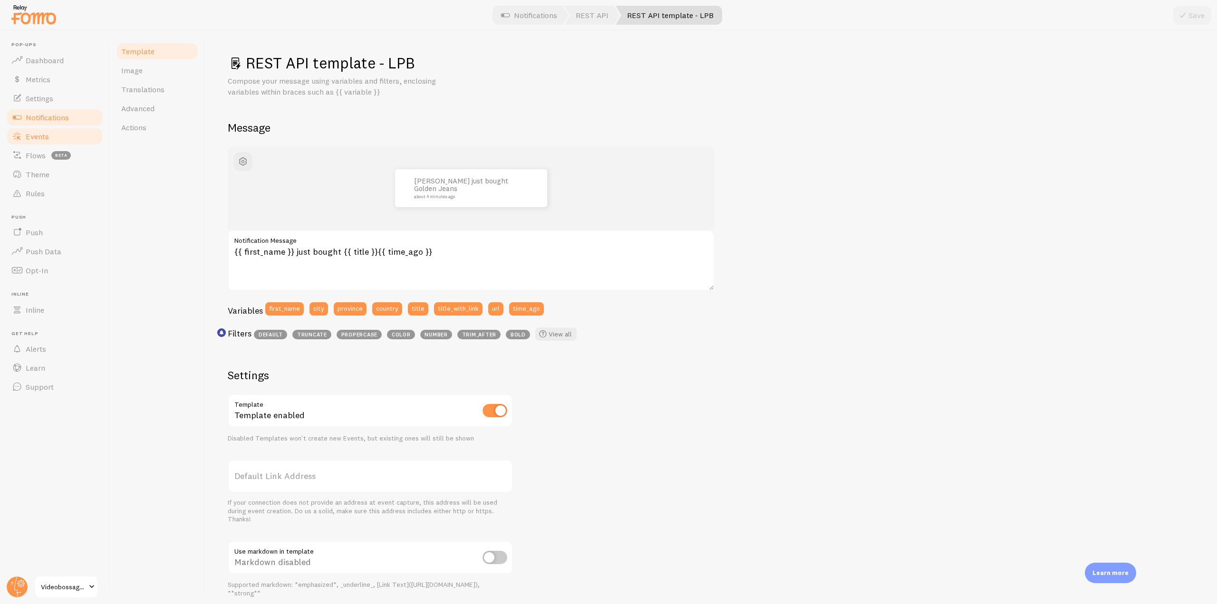
click at [58, 129] on link "Events" at bounding box center [55, 136] width 98 height 19
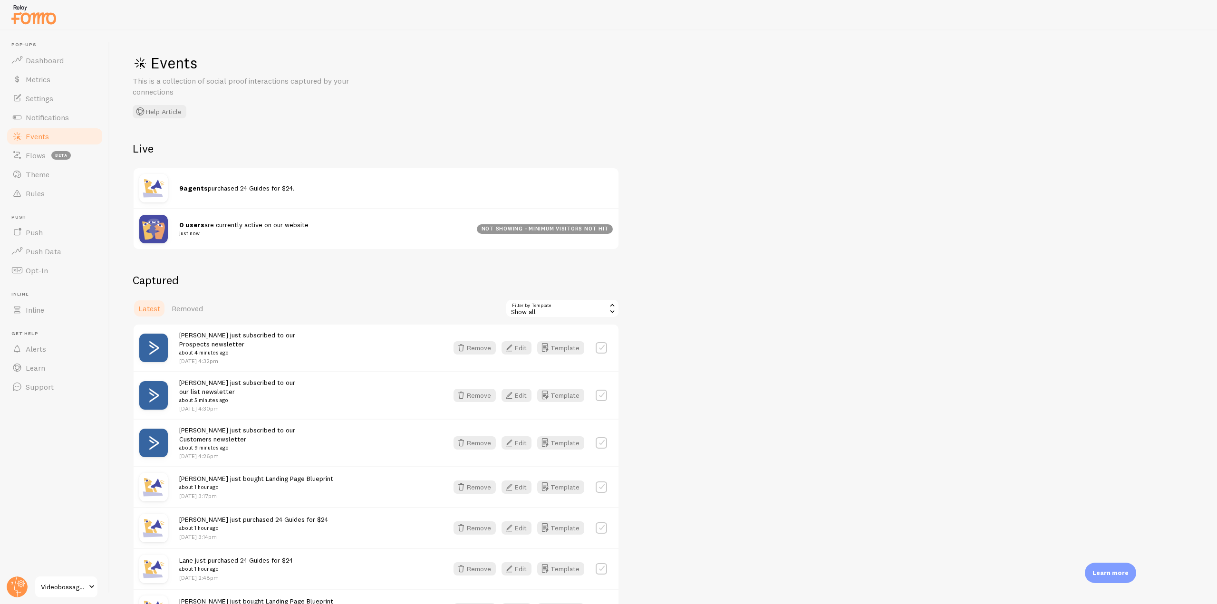
scroll to position [285, 0]
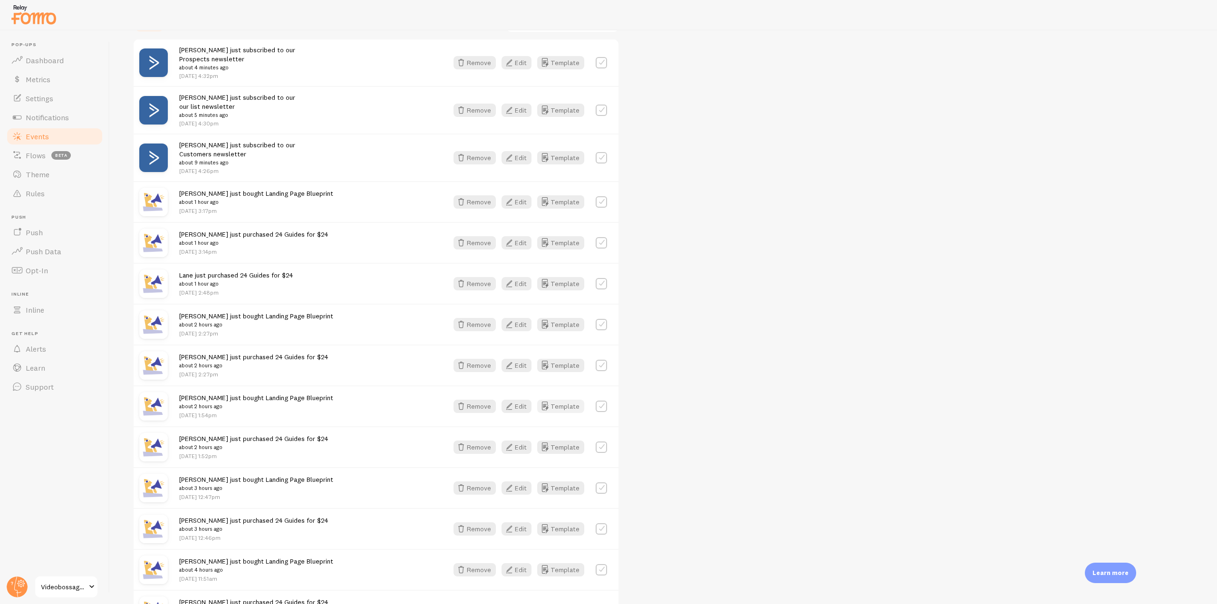
click at [556, 407] on button "Template" at bounding box center [560, 406] width 47 height 13
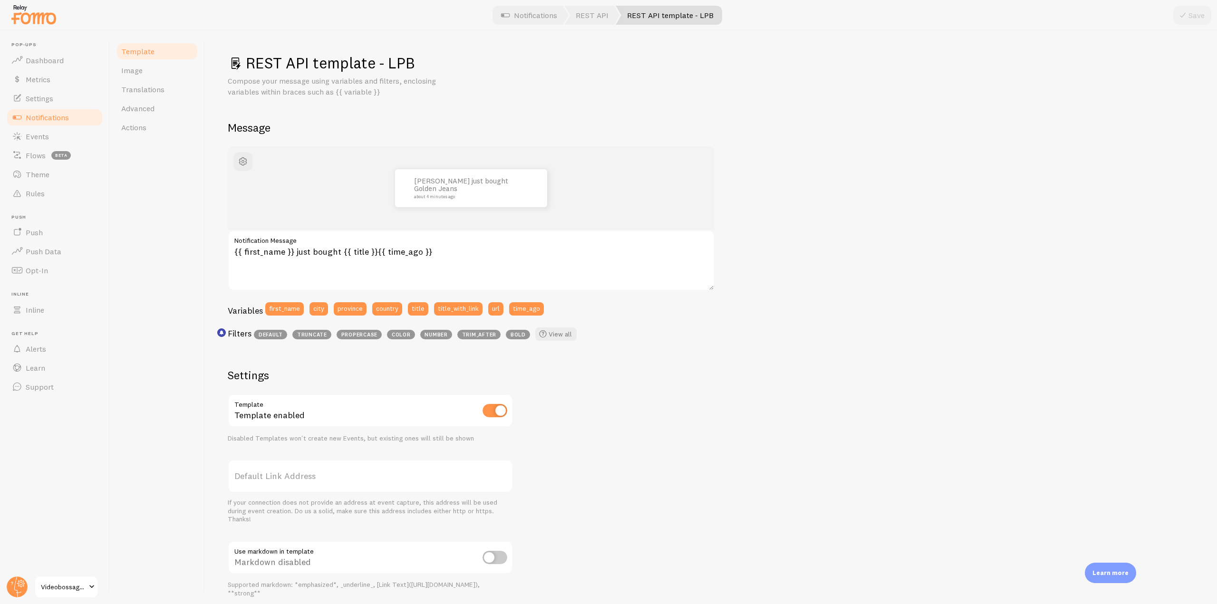
click at [80, 121] on link "Notifications" at bounding box center [55, 117] width 98 height 19
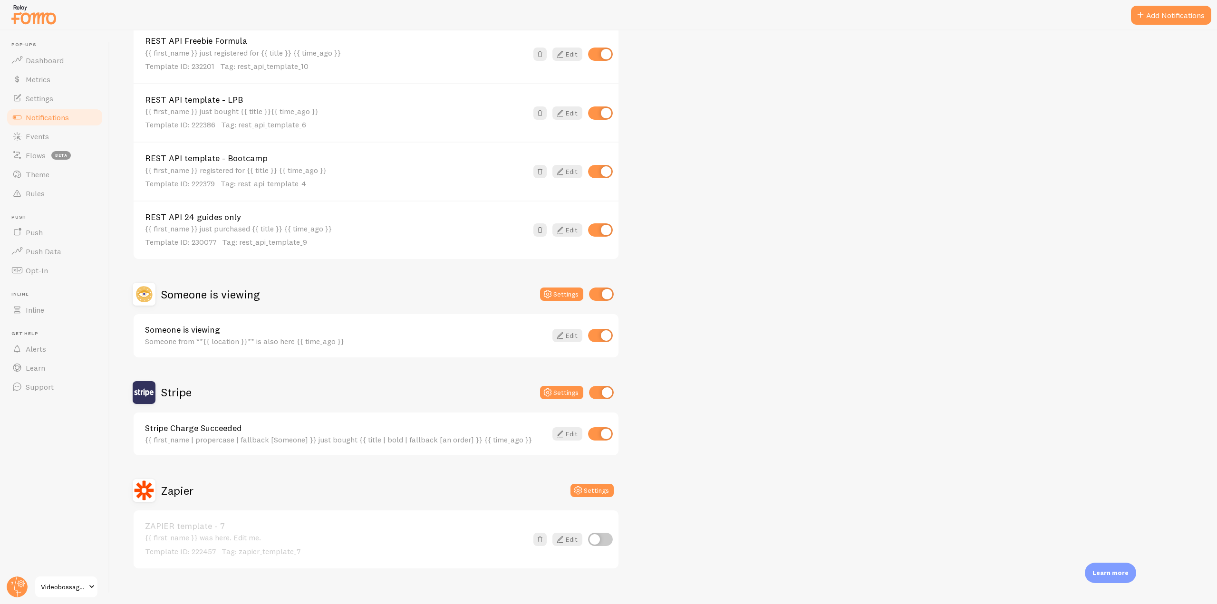
scroll to position [676, 0]
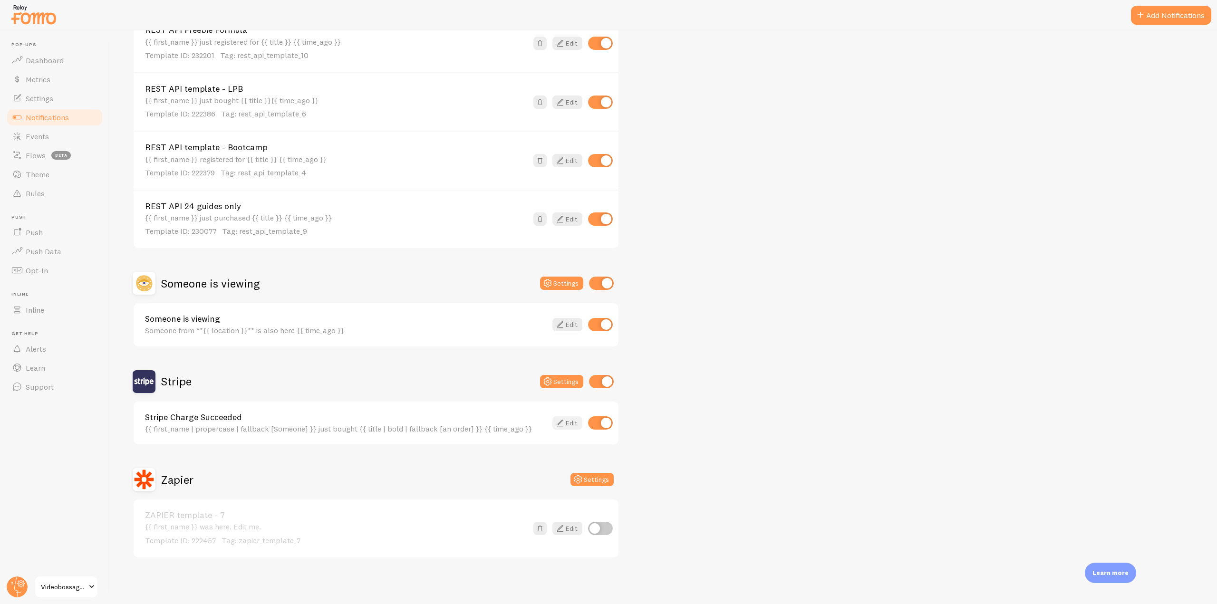
click at [565, 422] on icon at bounding box center [559, 422] width 11 height 11
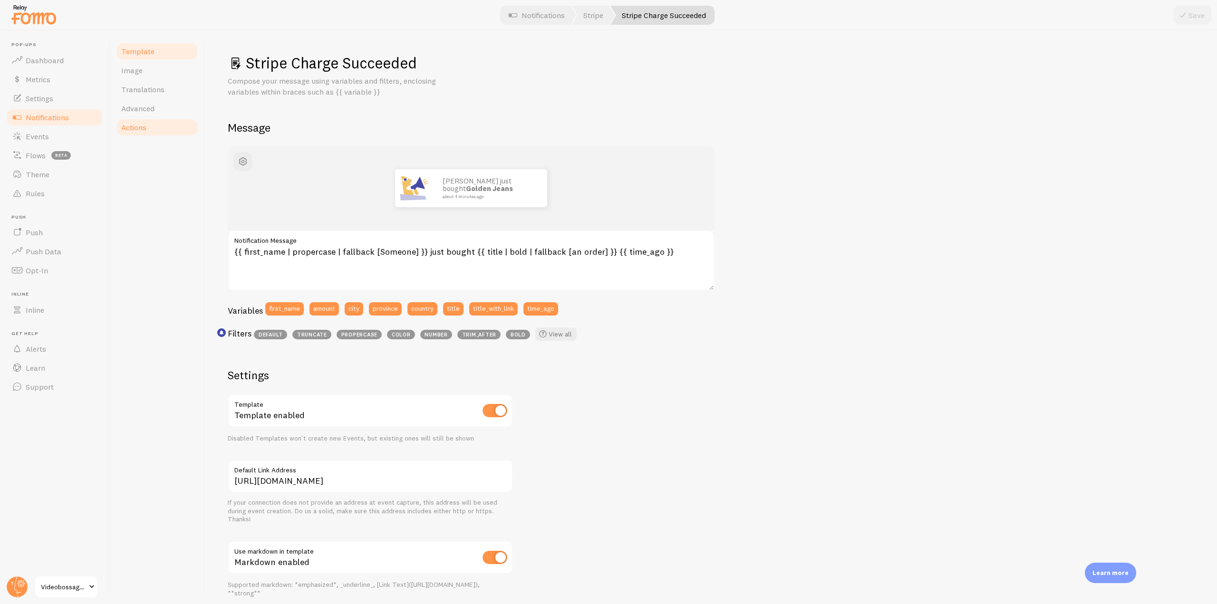
click at [134, 129] on span "Actions" at bounding box center [133, 128] width 25 height 10
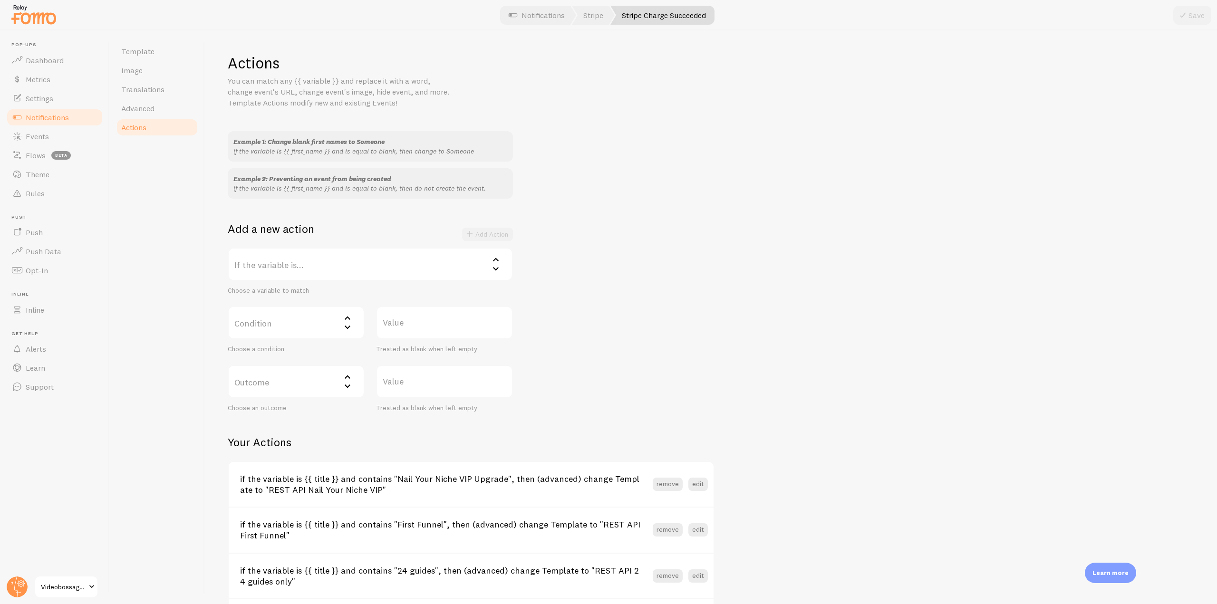
scroll to position [178, 0]
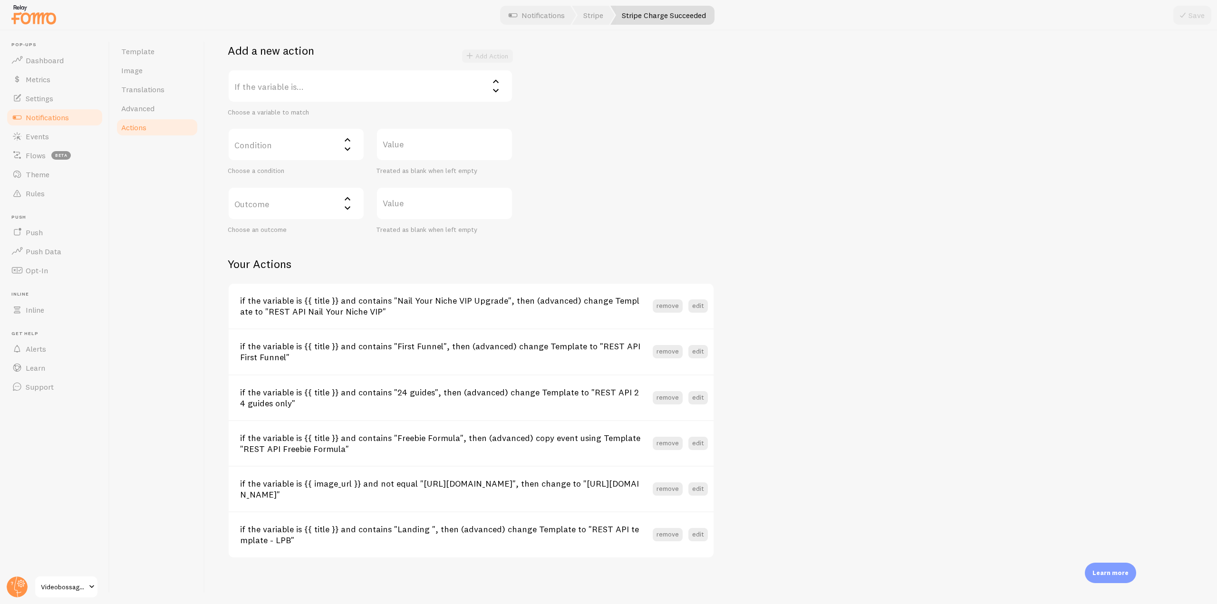
drag, startPoint x: 394, startPoint y: 399, endPoint x: 398, endPoint y: 394, distance: 6.1
click at [400, 398] on h3 "if the variable is {{ title }} and contains "24 guides", then (advanced) change…" at bounding box center [446, 398] width 412 height 22
drag, startPoint x: 394, startPoint y: 391, endPoint x: 427, endPoint y: 393, distance: 32.8
click at [427, 393] on h3 "if the variable is {{ title }} and contains "24 guides", then (advanced) change…" at bounding box center [446, 398] width 412 height 22
click at [37, 137] on span "Events" at bounding box center [37, 137] width 23 height 10
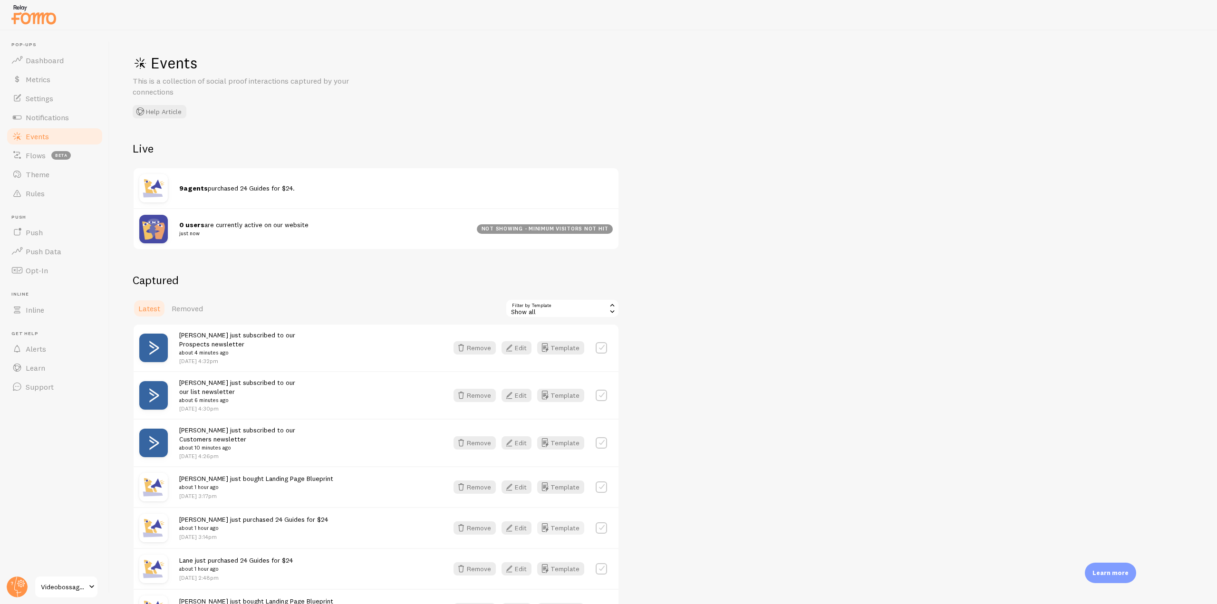
click at [545, 528] on icon "button" at bounding box center [544, 527] width 11 height 11
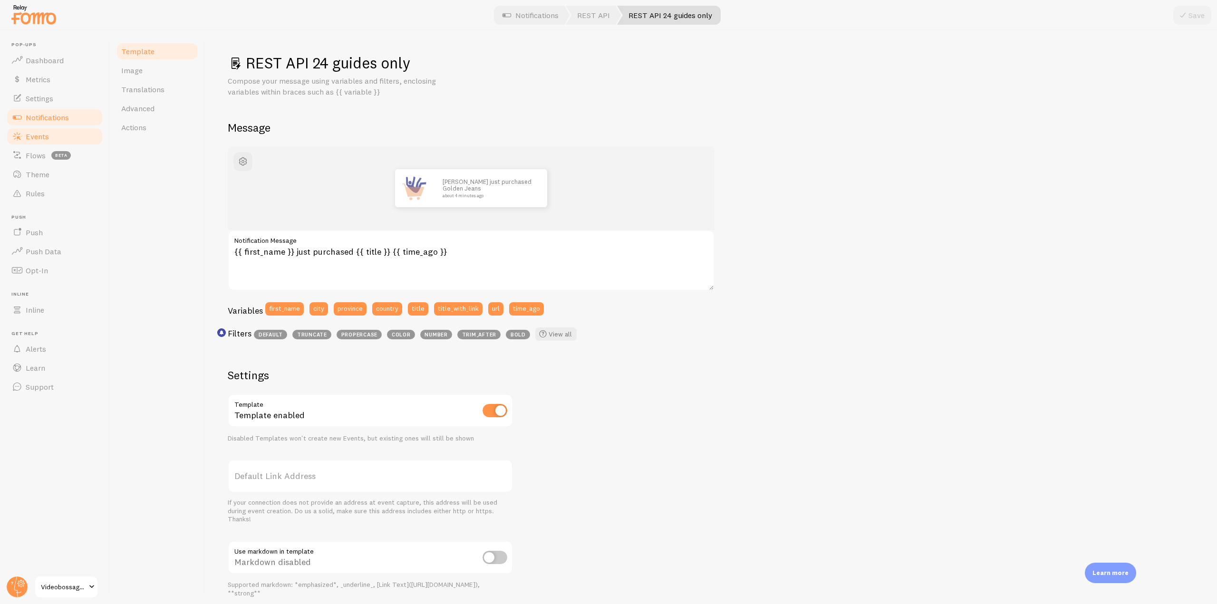
click at [49, 138] on link "Events" at bounding box center [55, 136] width 98 height 19
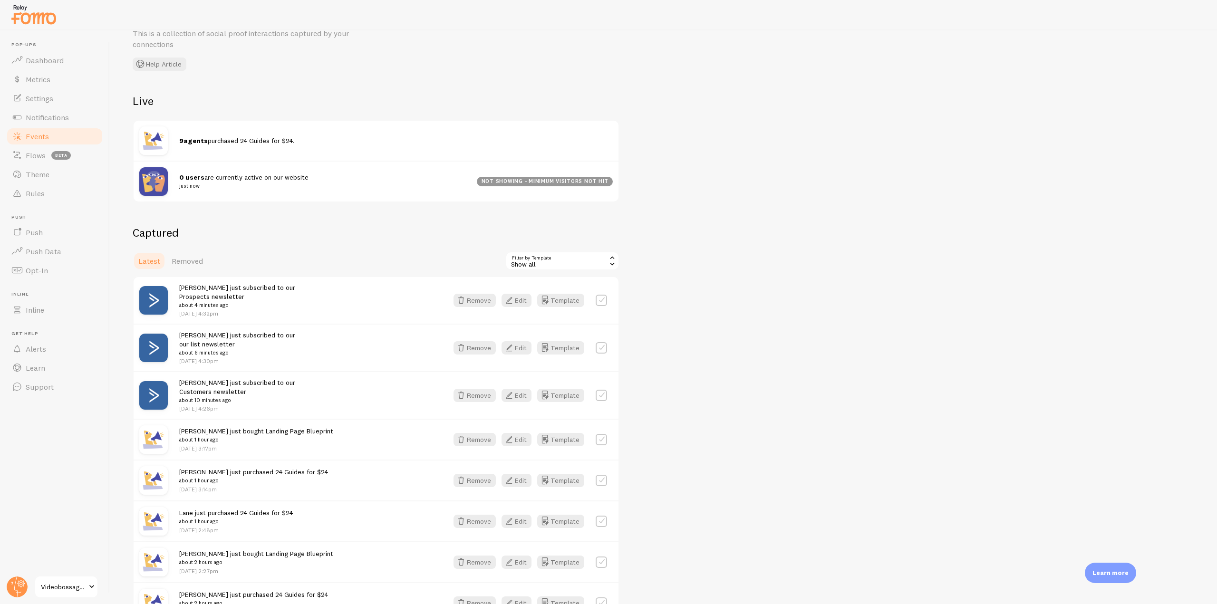
scroll to position [143, 0]
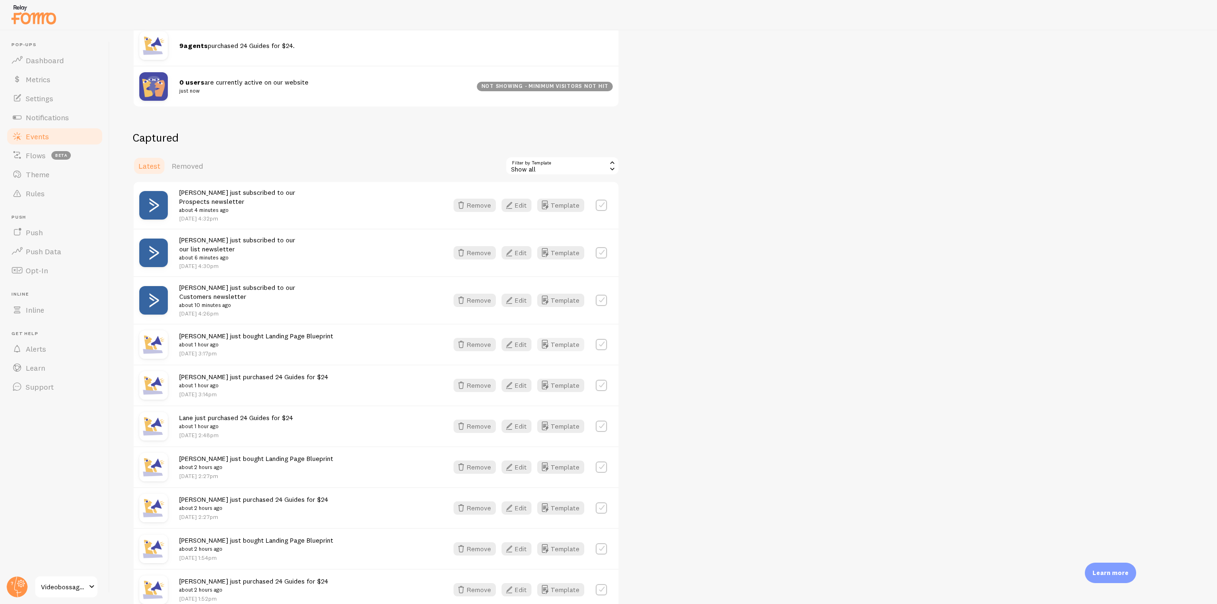
click at [551, 345] on button "Template" at bounding box center [560, 344] width 47 height 13
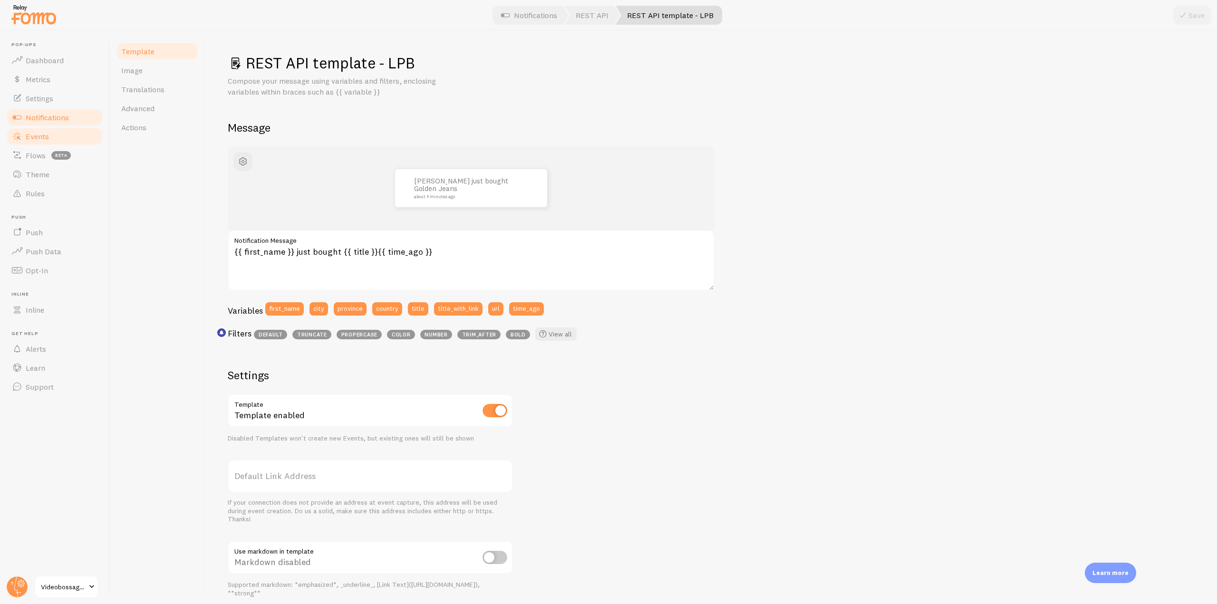
click at [55, 135] on link "Events" at bounding box center [55, 136] width 98 height 19
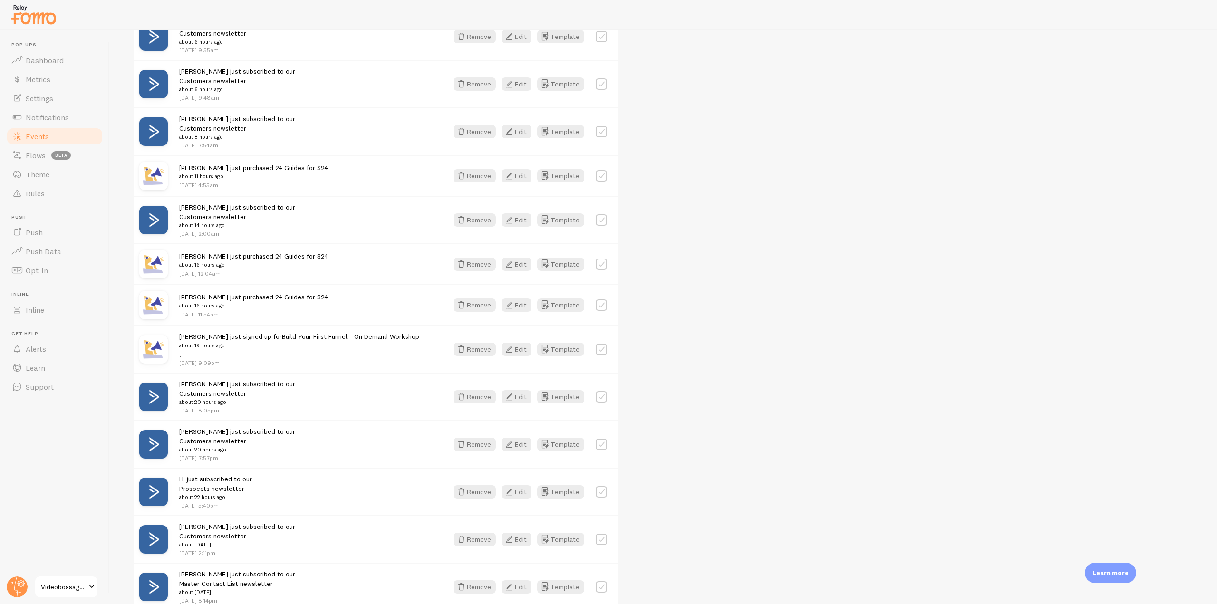
scroll to position [1133, 0]
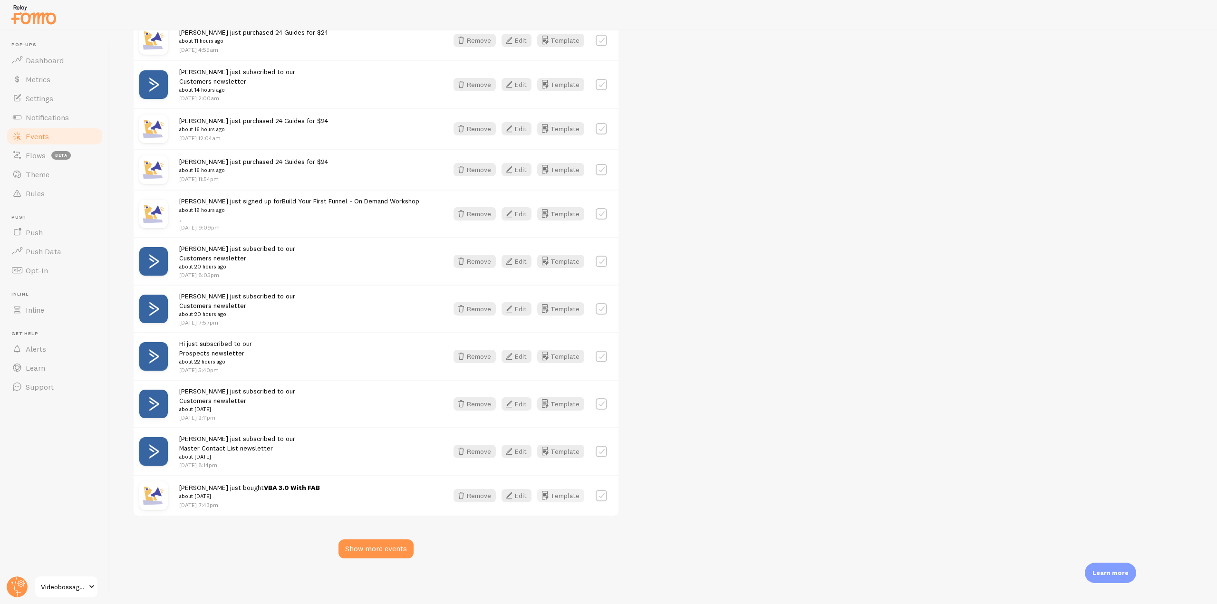
click at [559, 495] on button "Template" at bounding box center [560, 495] width 47 height 13
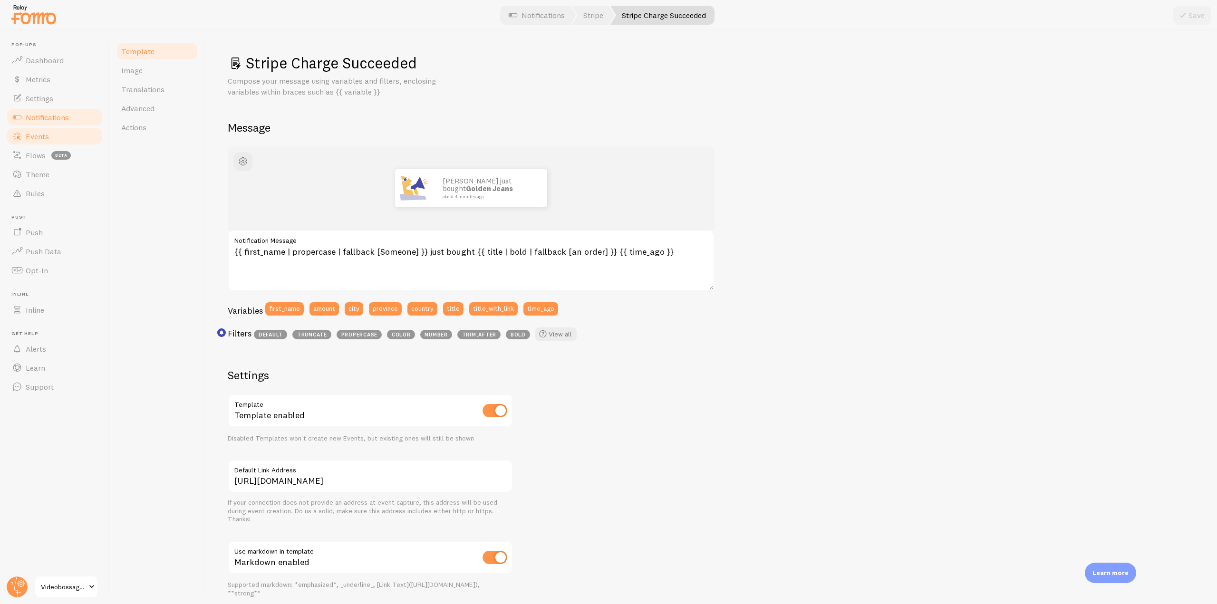
click at [53, 135] on link "Events" at bounding box center [55, 136] width 98 height 19
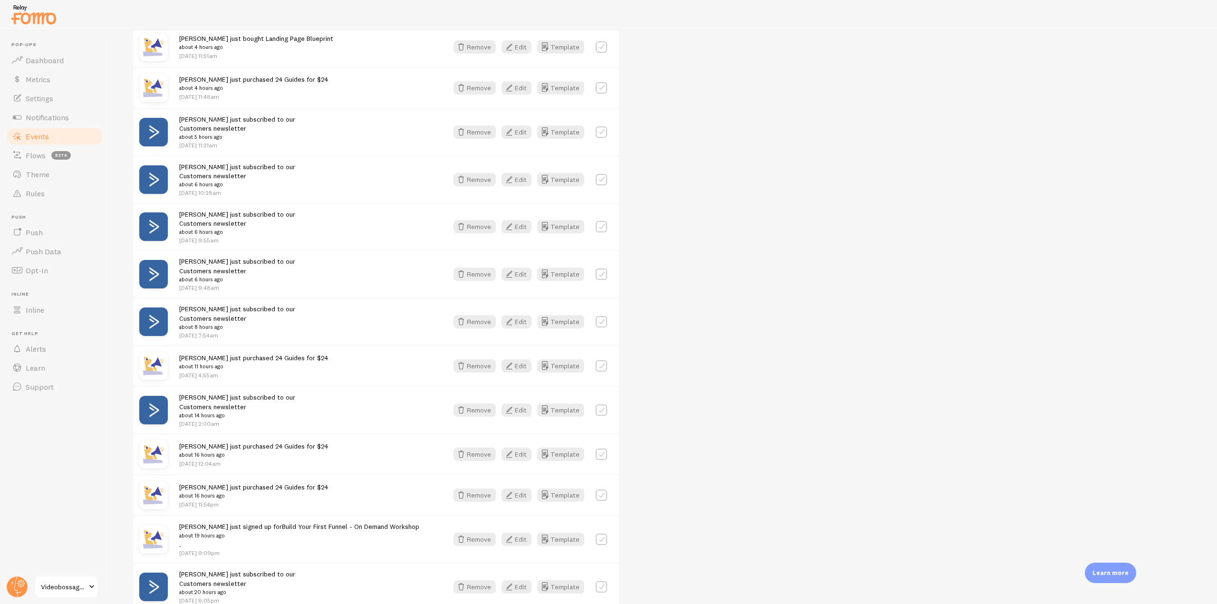
scroll to position [1133, 0]
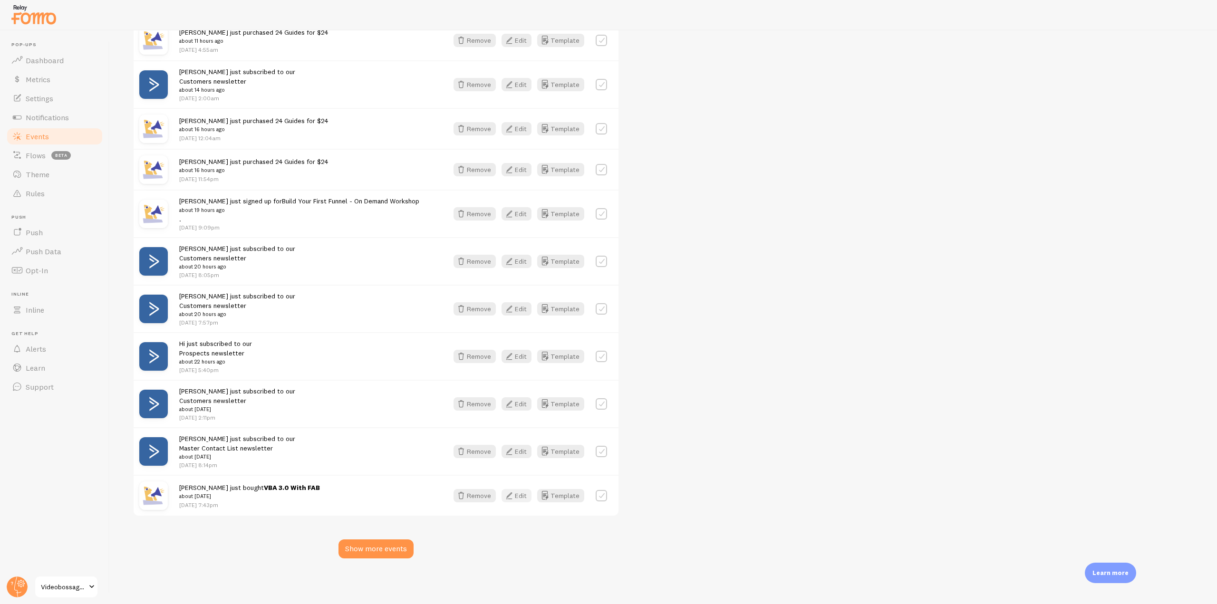
click at [516, 496] on button "Edit" at bounding box center [516, 495] width 30 height 13
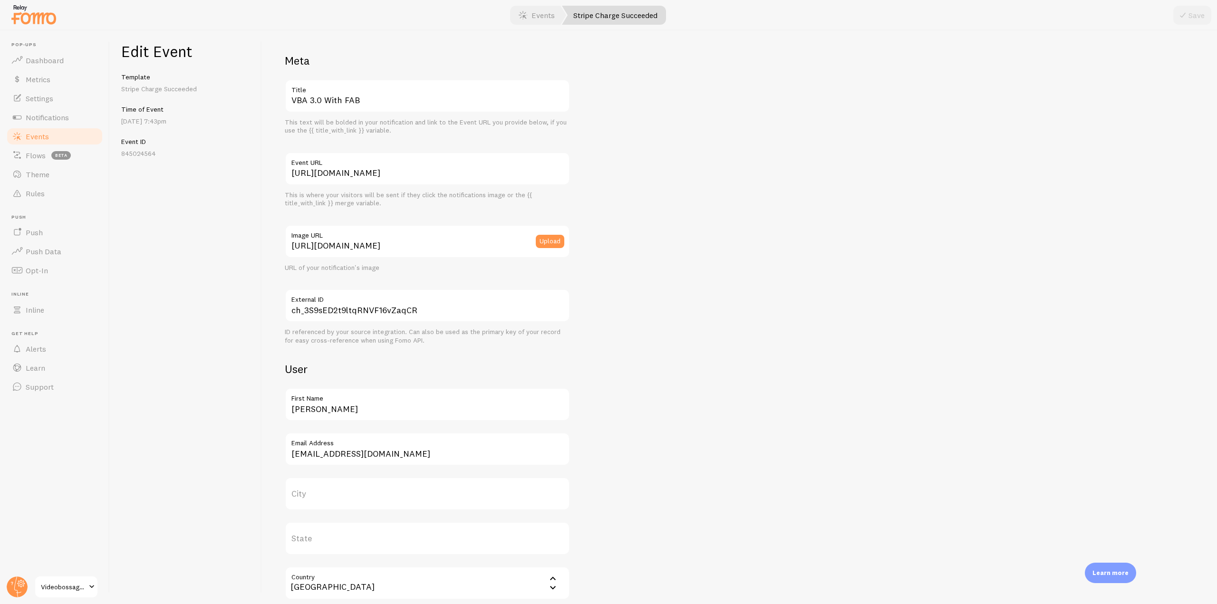
scroll to position [168, 0]
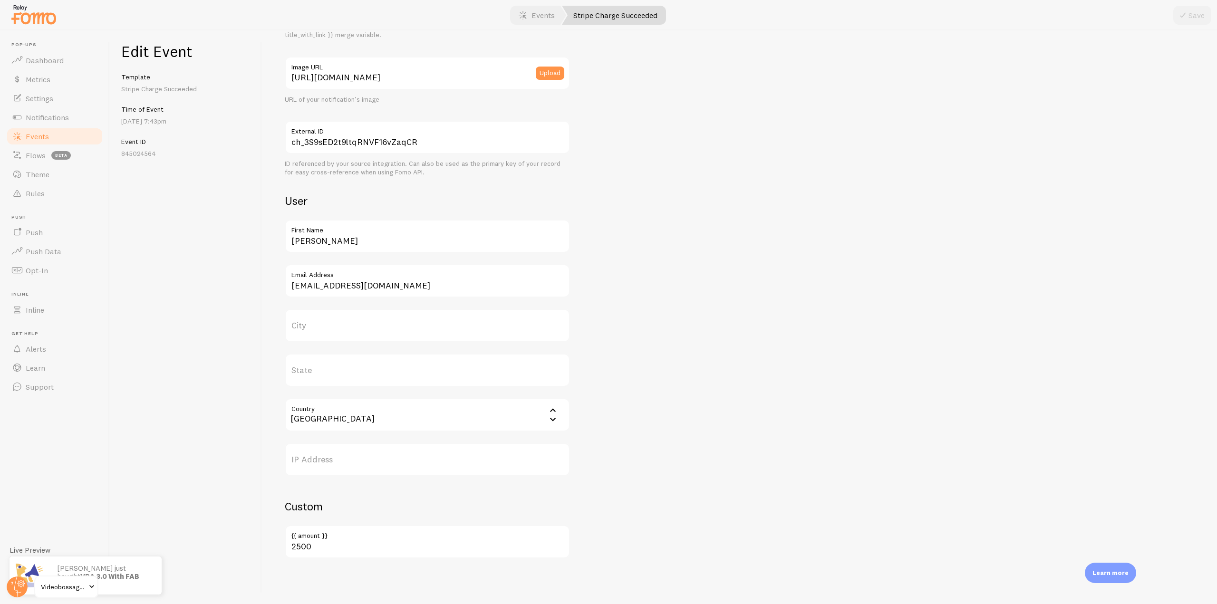
click at [40, 137] on span "Events" at bounding box center [37, 137] width 23 height 10
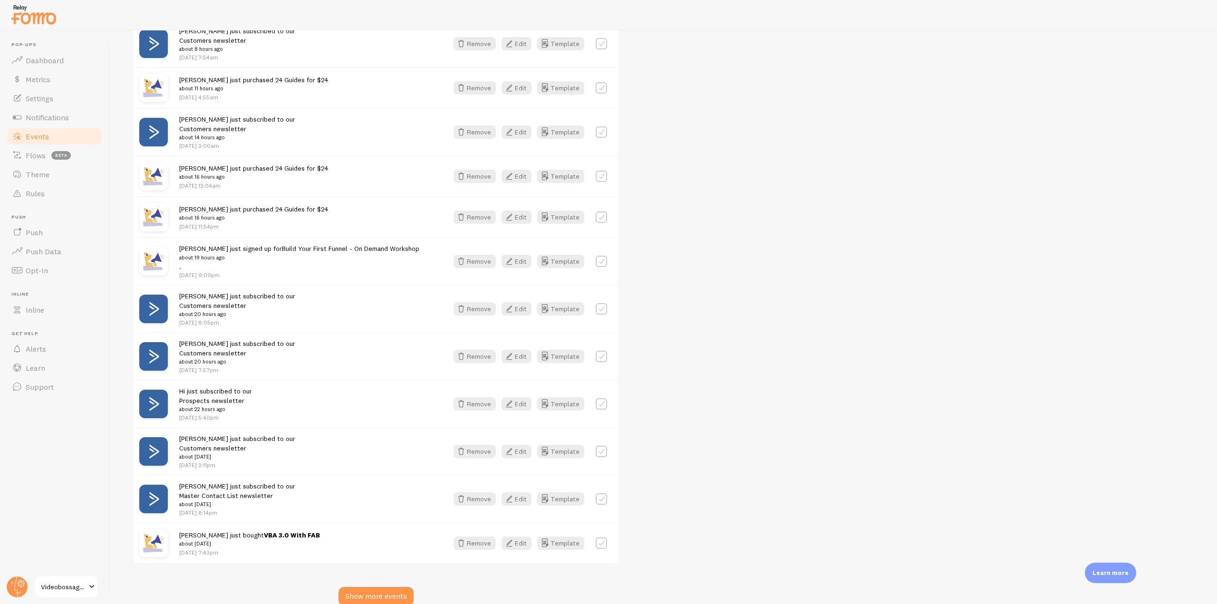
scroll to position [1133, 0]
